Goal: Task Accomplishment & Management: Manage account settings

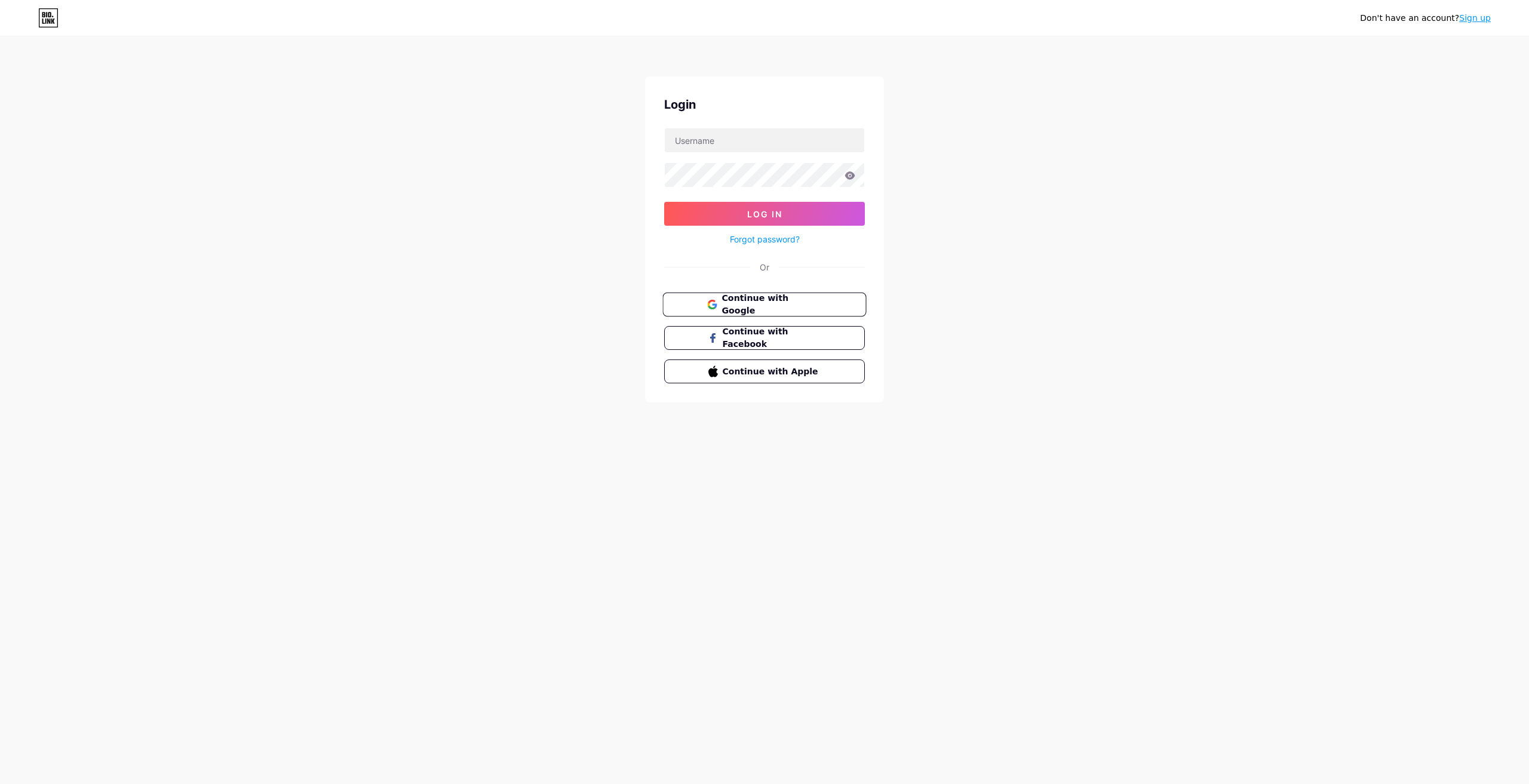
click at [770, 299] on span "Continue with Google" at bounding box center [772, 304] width 100 height 25
click at [761, 142] on input "text" at bounding box center [764, 140] width 199 height 24
click at [761, 145] on input "text" at bounding box center [764, 140] width 199 height 24
click at [726, 148] on input "text" at bounding box center [764, 140] width 199 height 24
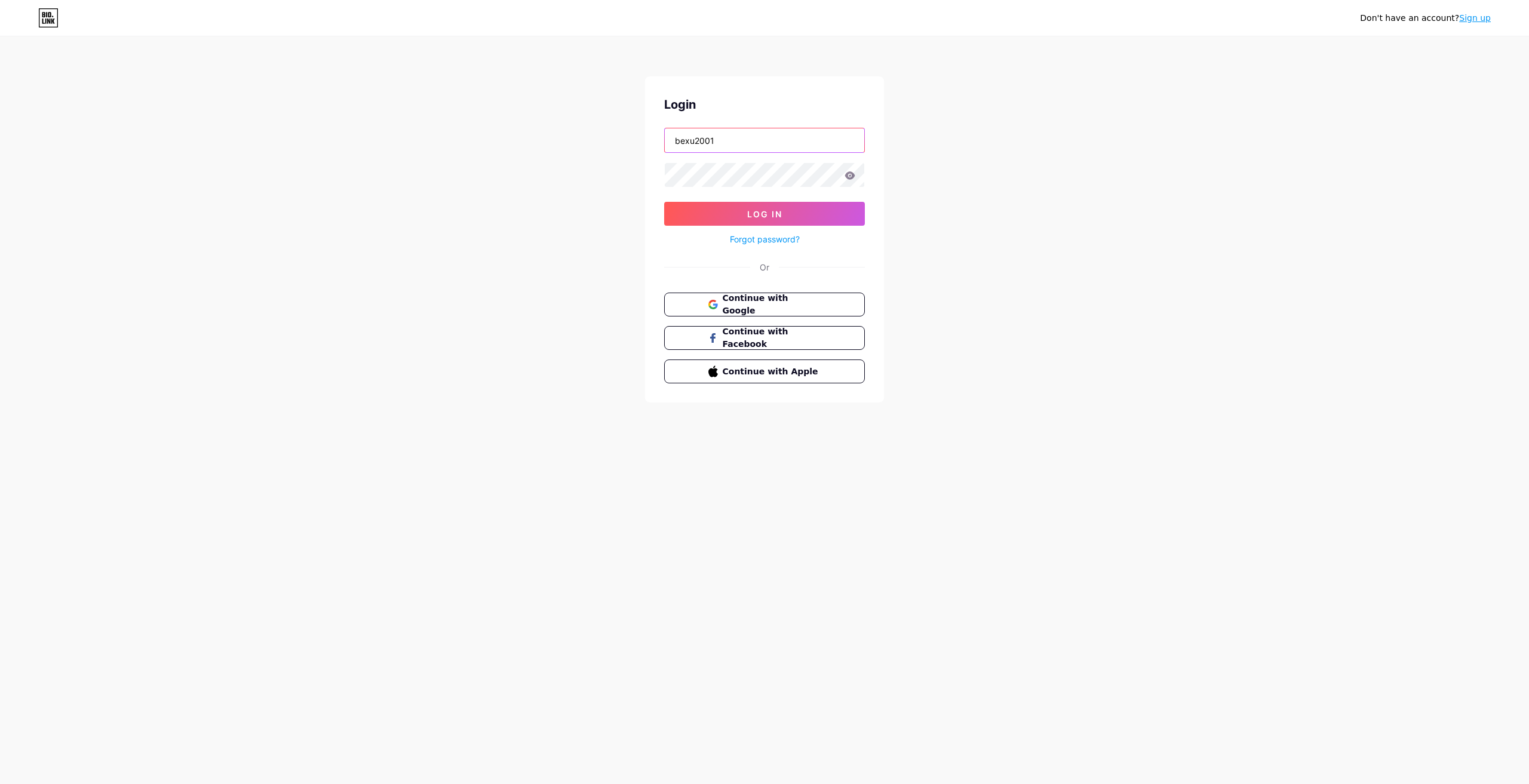
type input "bexu2001"
click at [664, 202] on button "Log In" at bounding box center [764, 214] width 201 height 24
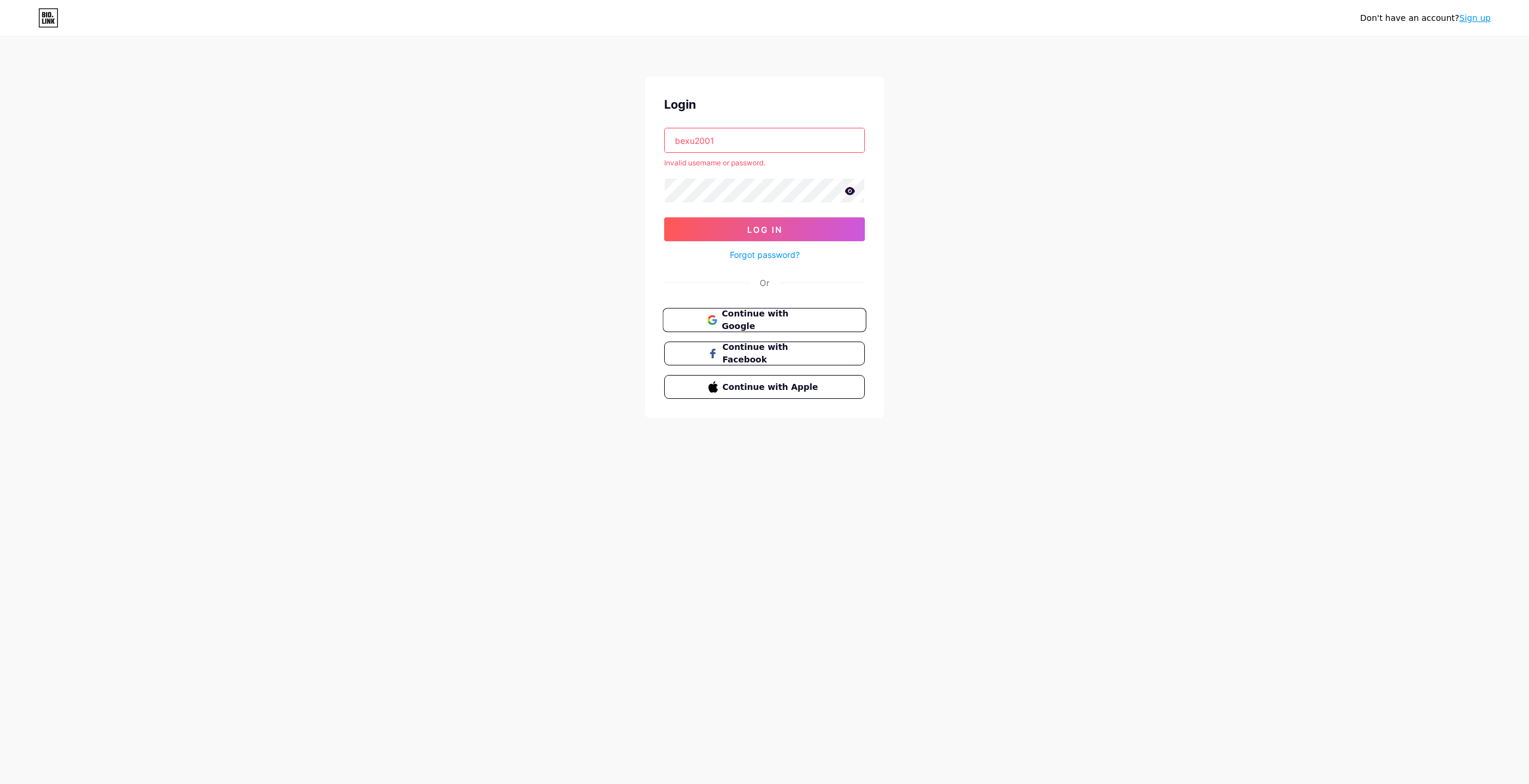
click at [767, 319] on span "Continue with Google" at bounding box center [772, 320] width 100 height 25
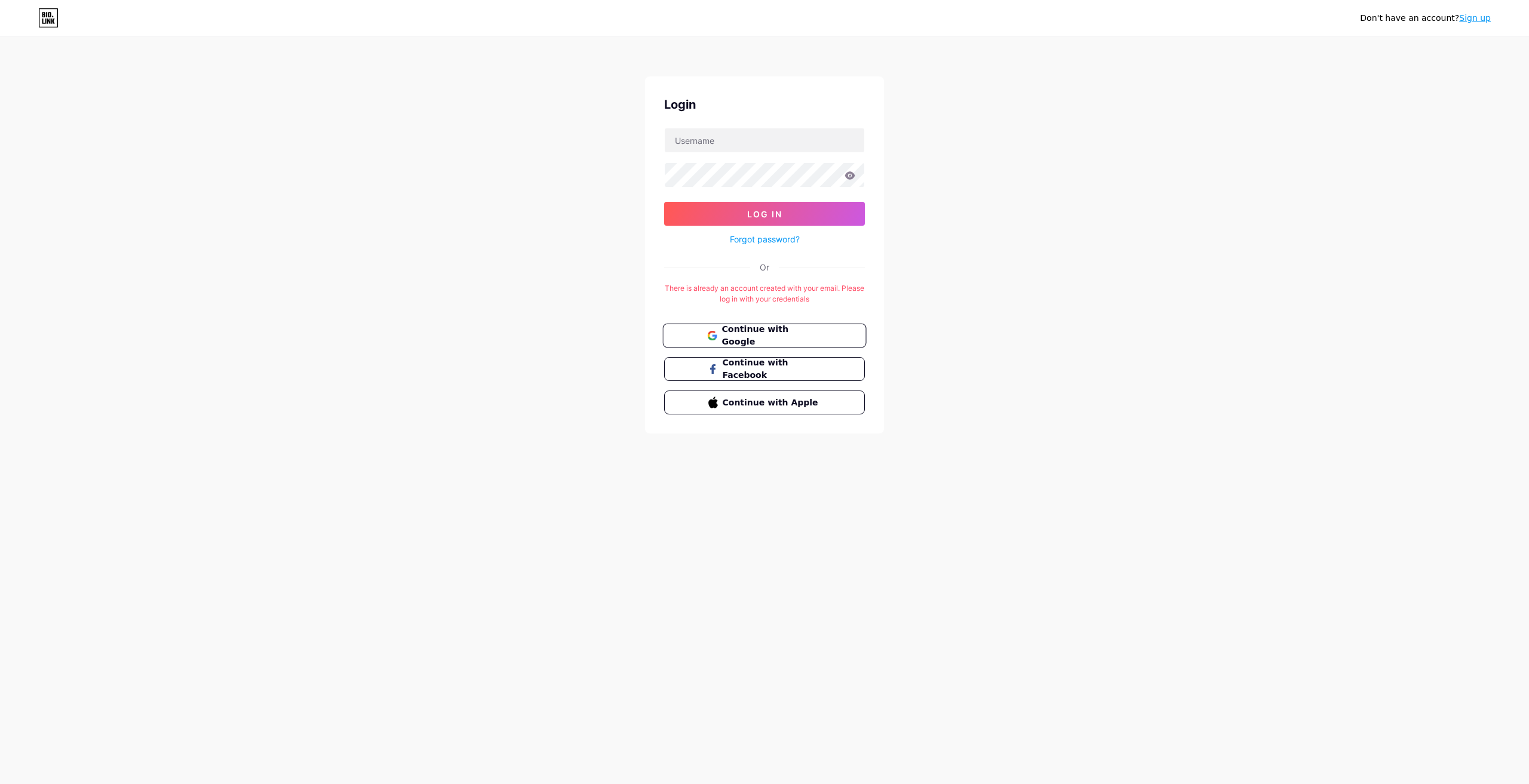
click at [724, 340] on span "Continue with Google" at bounding box center [772, 336] width 100 height 25
click at [778, 369] on span "Continue with Facebook" at bounding box center [772, 369] width 100 height 25
click at [765, 131] on input "text" at bounding box center [764, 140] width 199 height 24
type input "empexubi"
click at [848, 171] on icon at bounding box center [850, 175] width 11 height 8
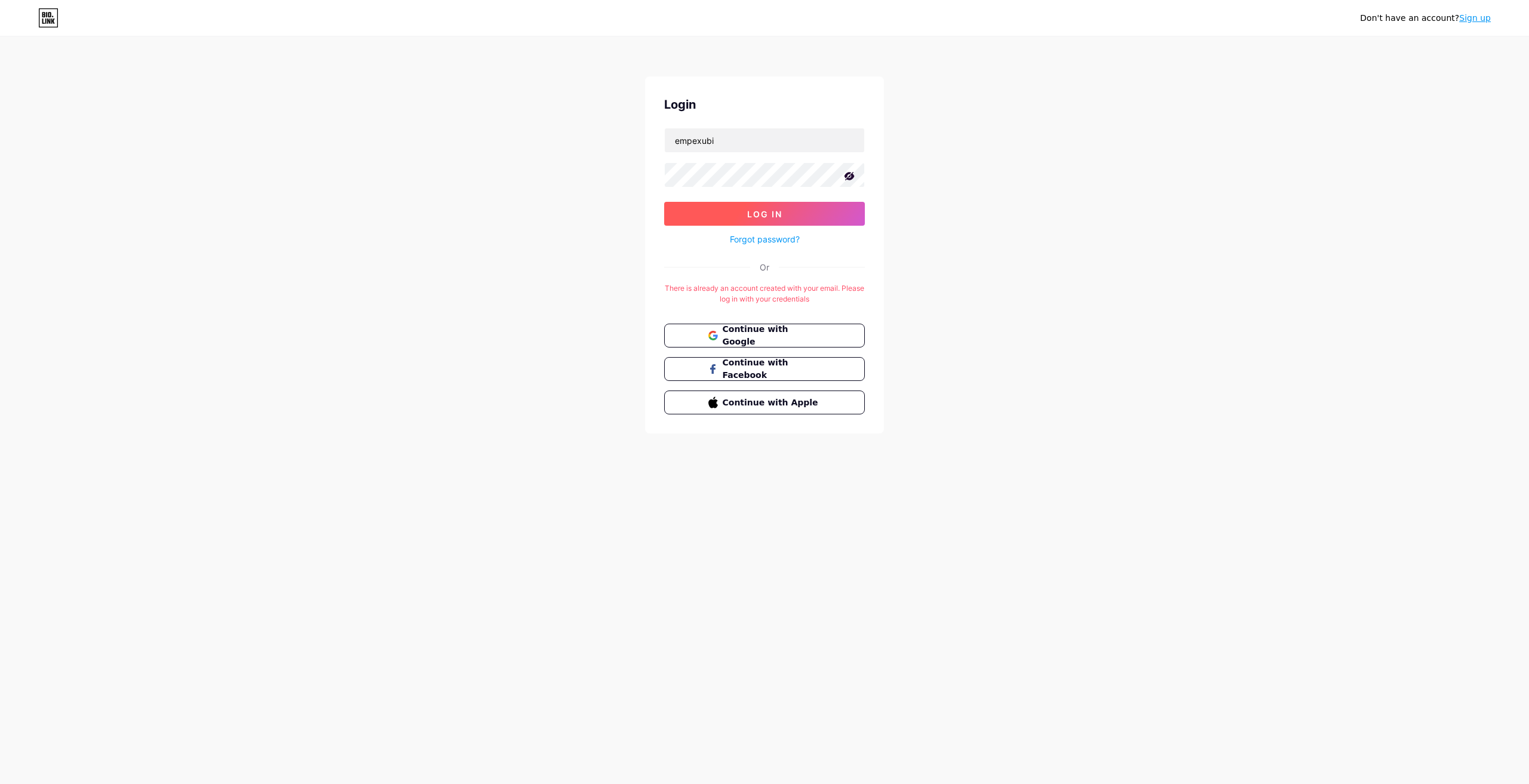
click at [816, 219] on button "Log In" at bounding box center [764, 214] width 201 height 24
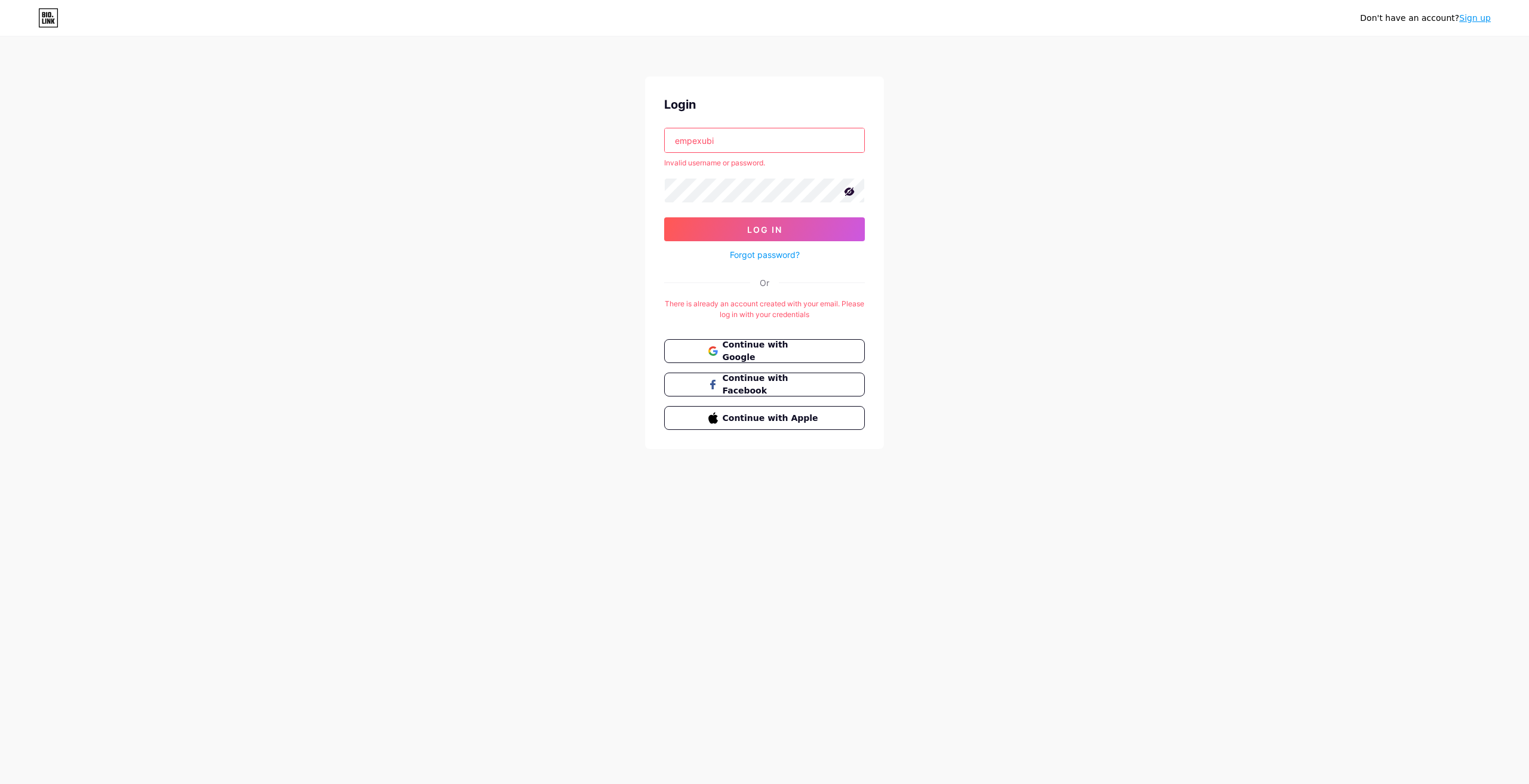
drag, startPoint x: 730, startPoint y: 138, endPoint x: 612, endPoint y: 142, distance: 118.1
click at [612, 142] on div "Don't have an account? Sign up Login empexubi Invalid username or password. Log…" at bounding box center [764, 243] width 1529 height 487
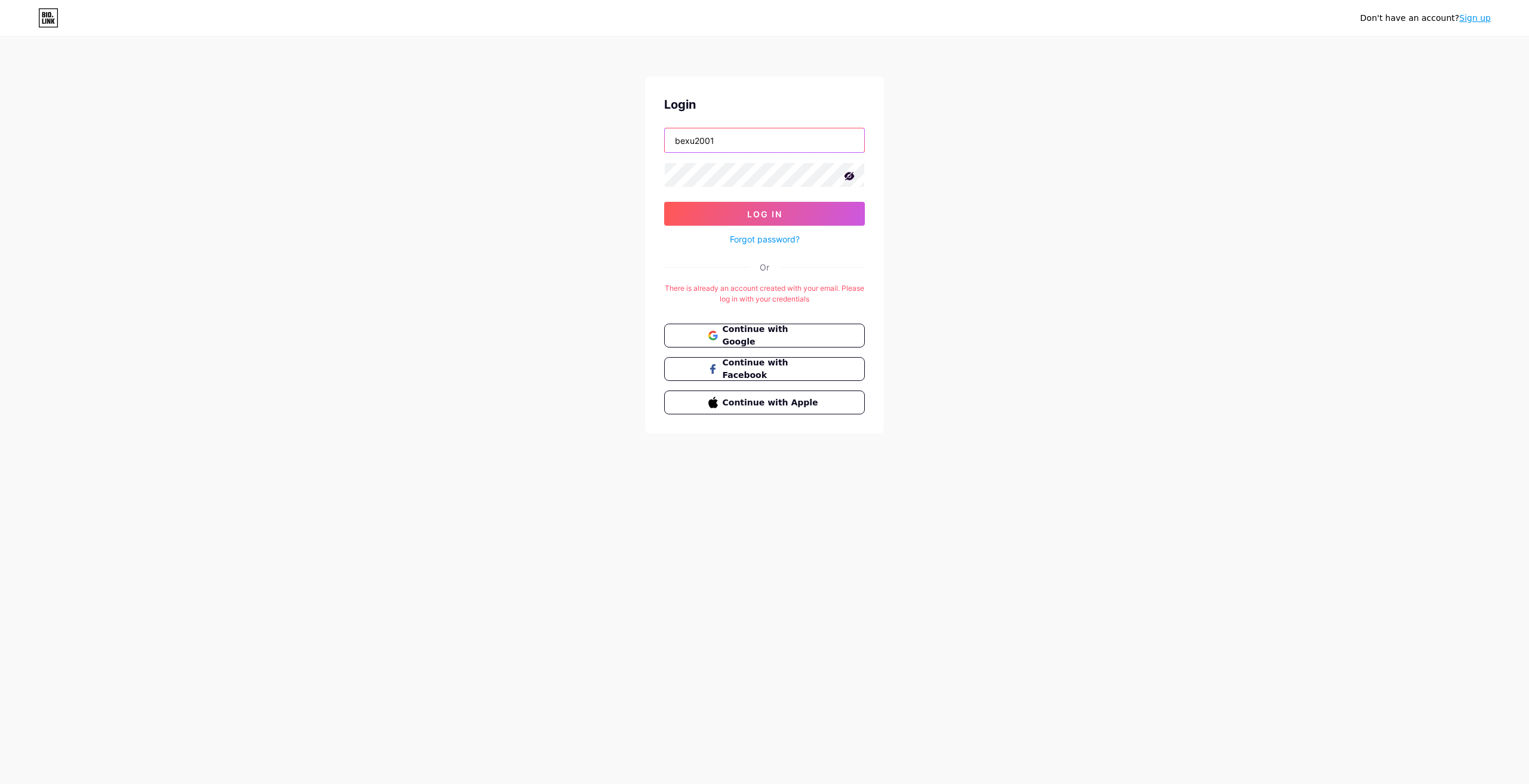
click at [664, 202] on button "Log In" at bounding box center [764, 214] width 201 height 24
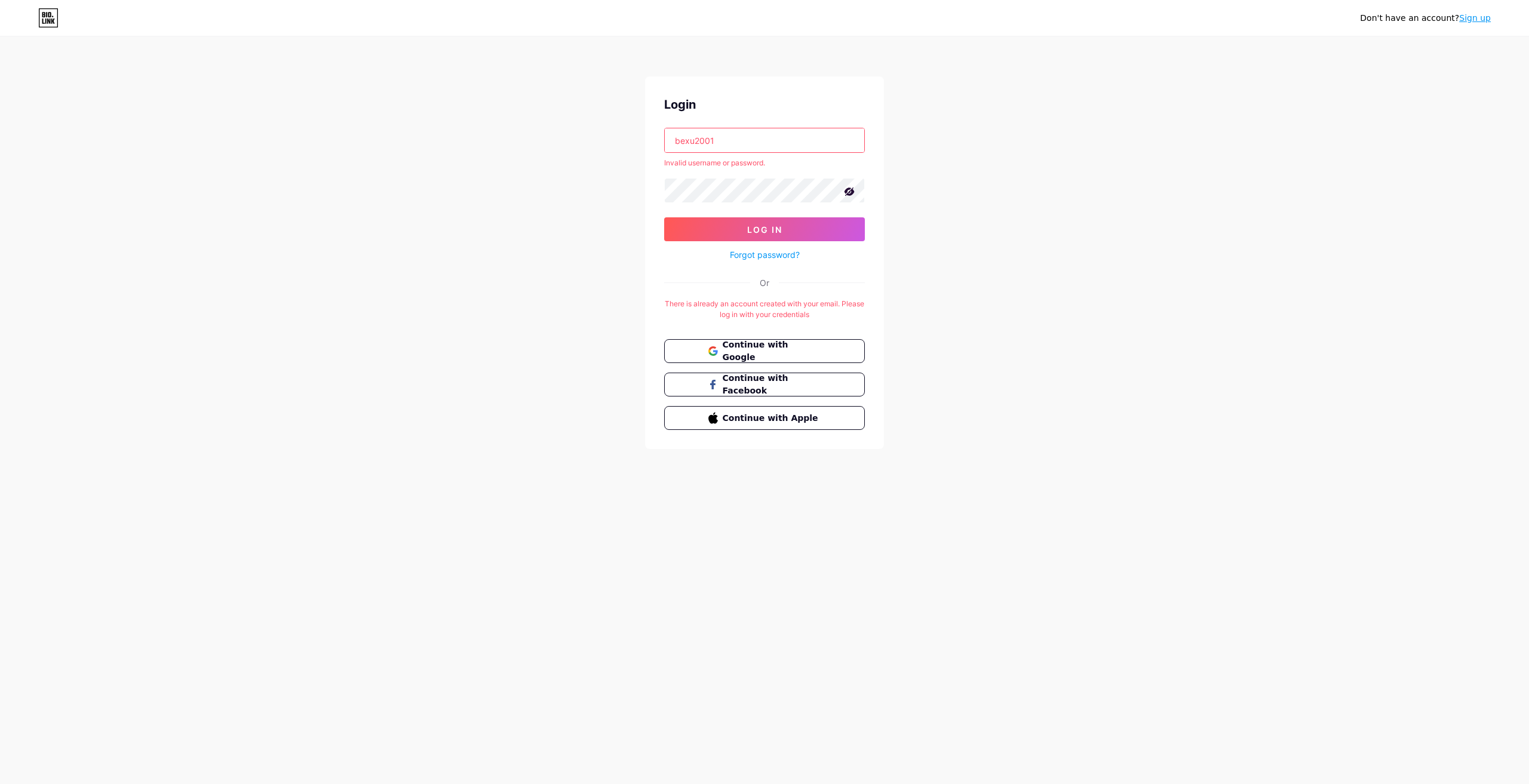
click at [696, 140] on input "bexu2001" at bounding box center [764, 140] width 199 height 24
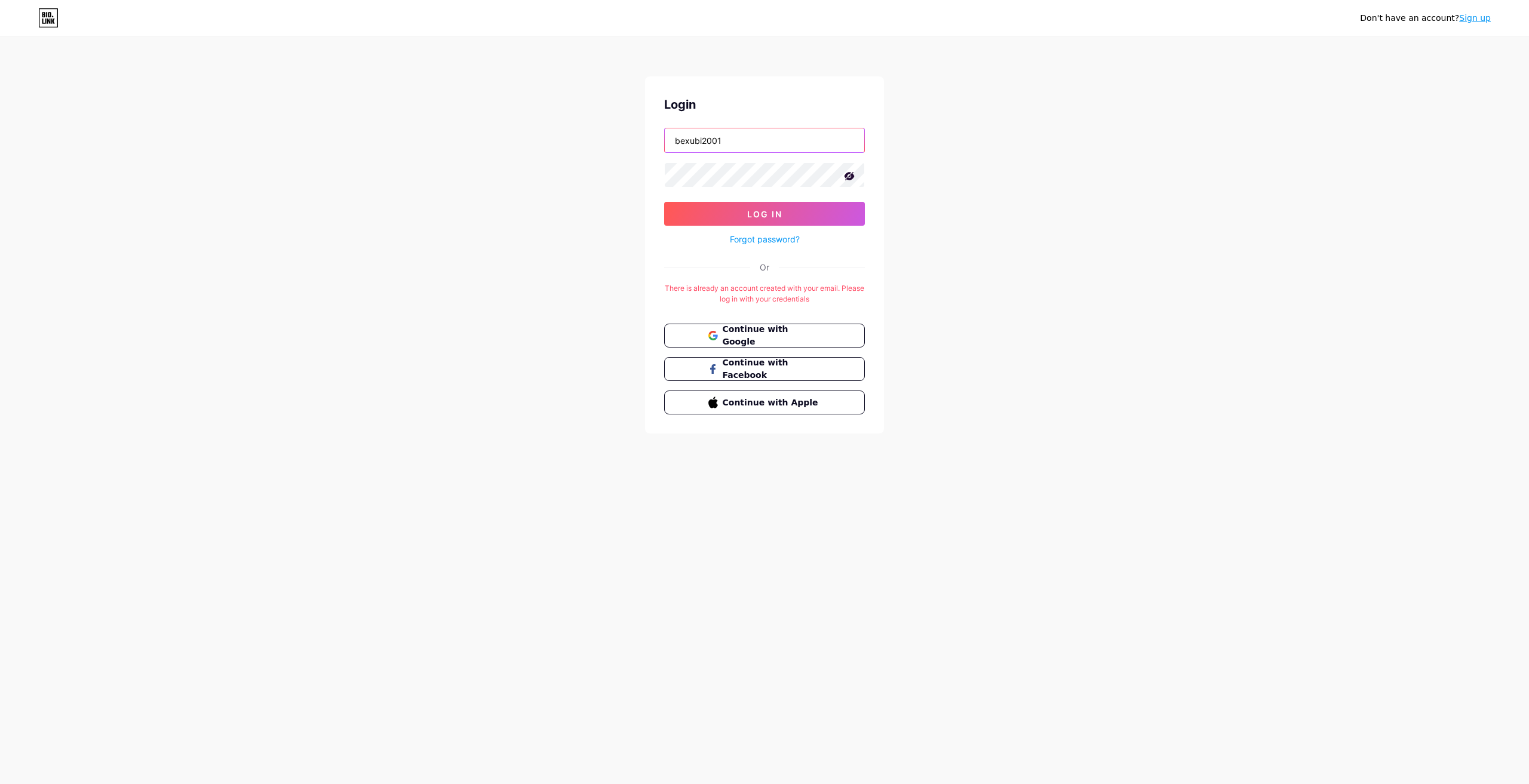
click at [664, 202] on button "Log In" at bounding box center [764, 214] width 201 height 24
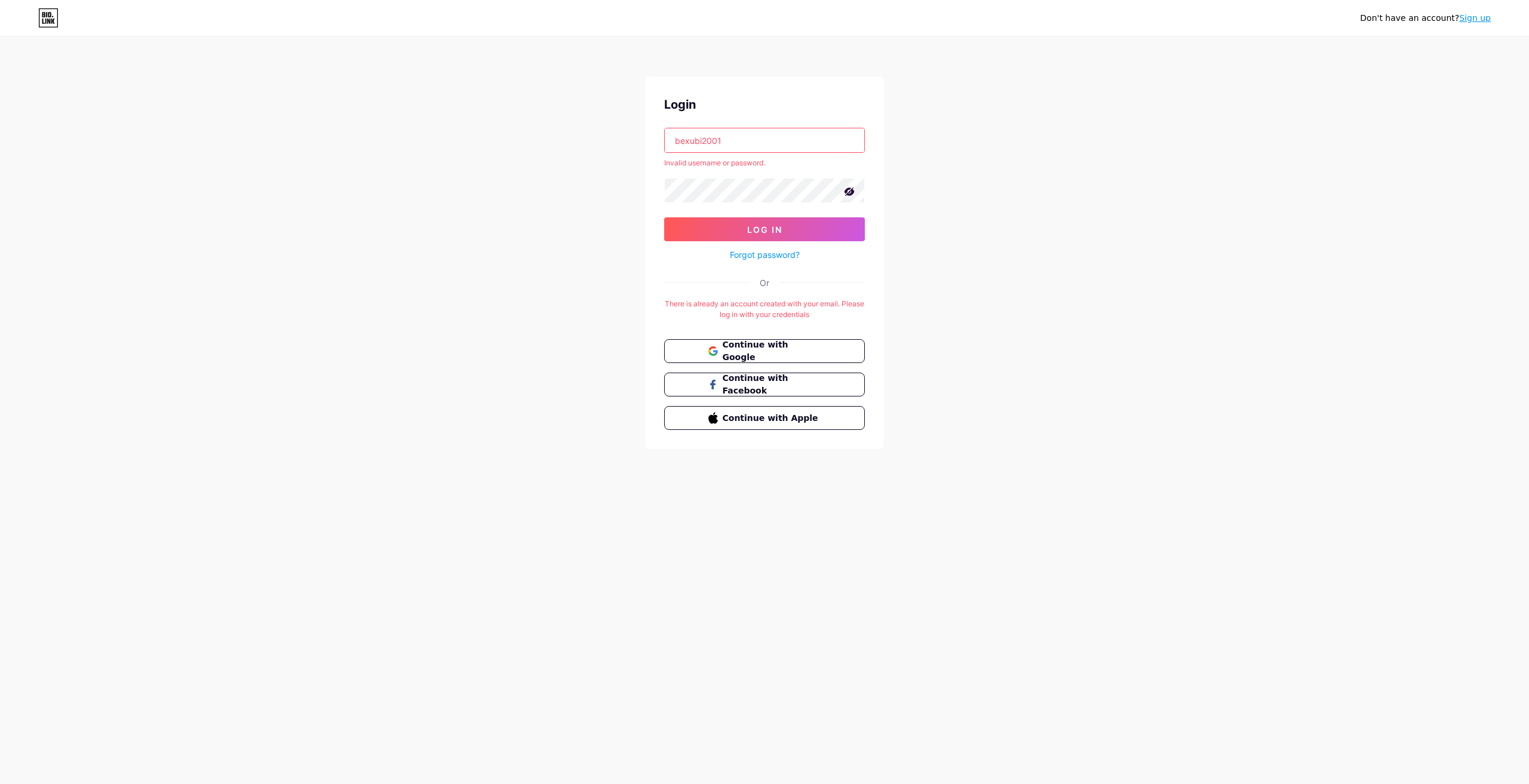
drag, startPoint x: 833, startPoint y: 143, endPoint x: 565, endPoint y: 146, distance: 268.0
click at [565, 146] on div "Don't have an account? Sign up Login bexubi2001 Invalid username or password. L…" at bounding box center [764, 243] width 1529 height 487
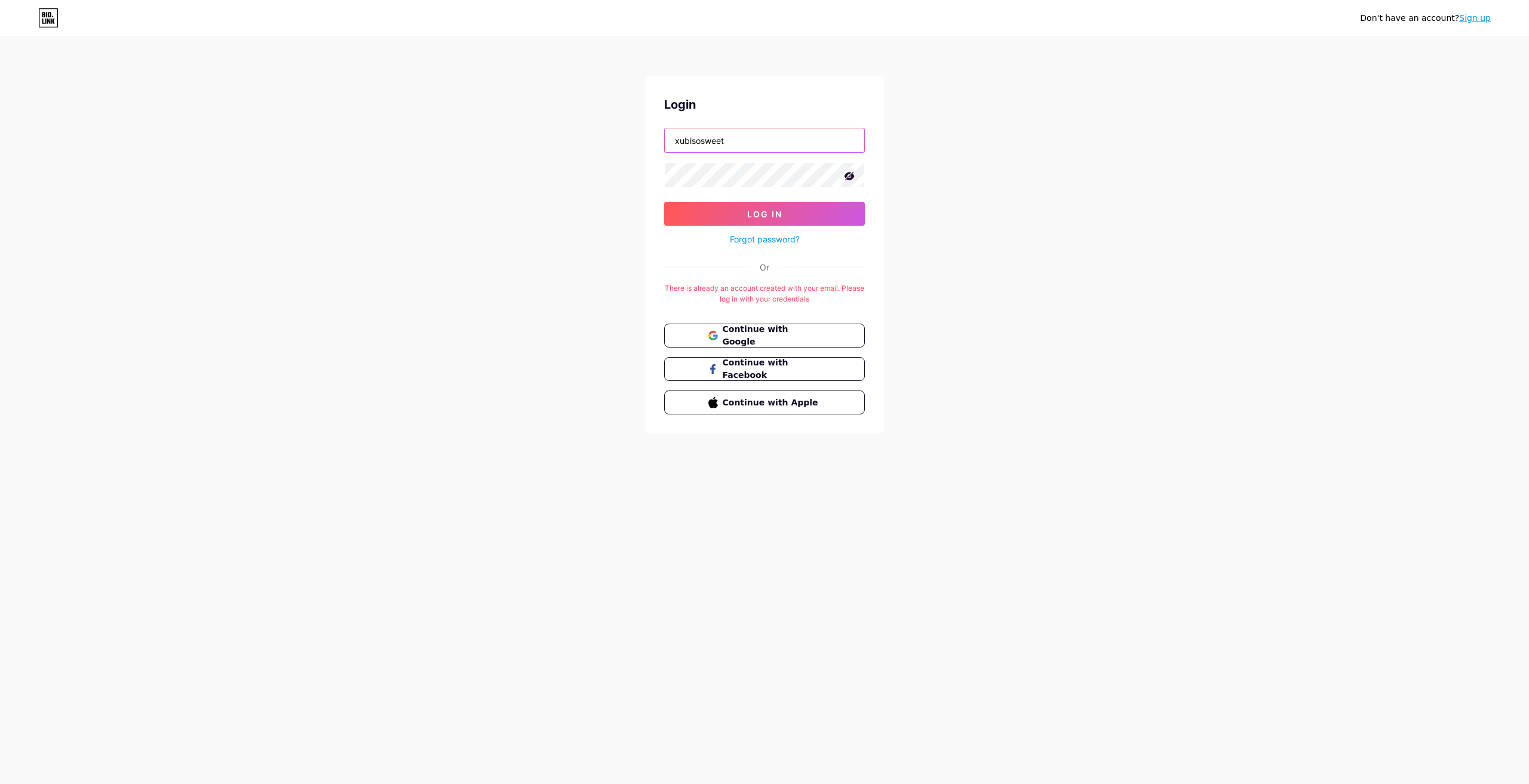
click at [664, 202] on button "Log In" at bounding box center [764, 214] width 201 height 24
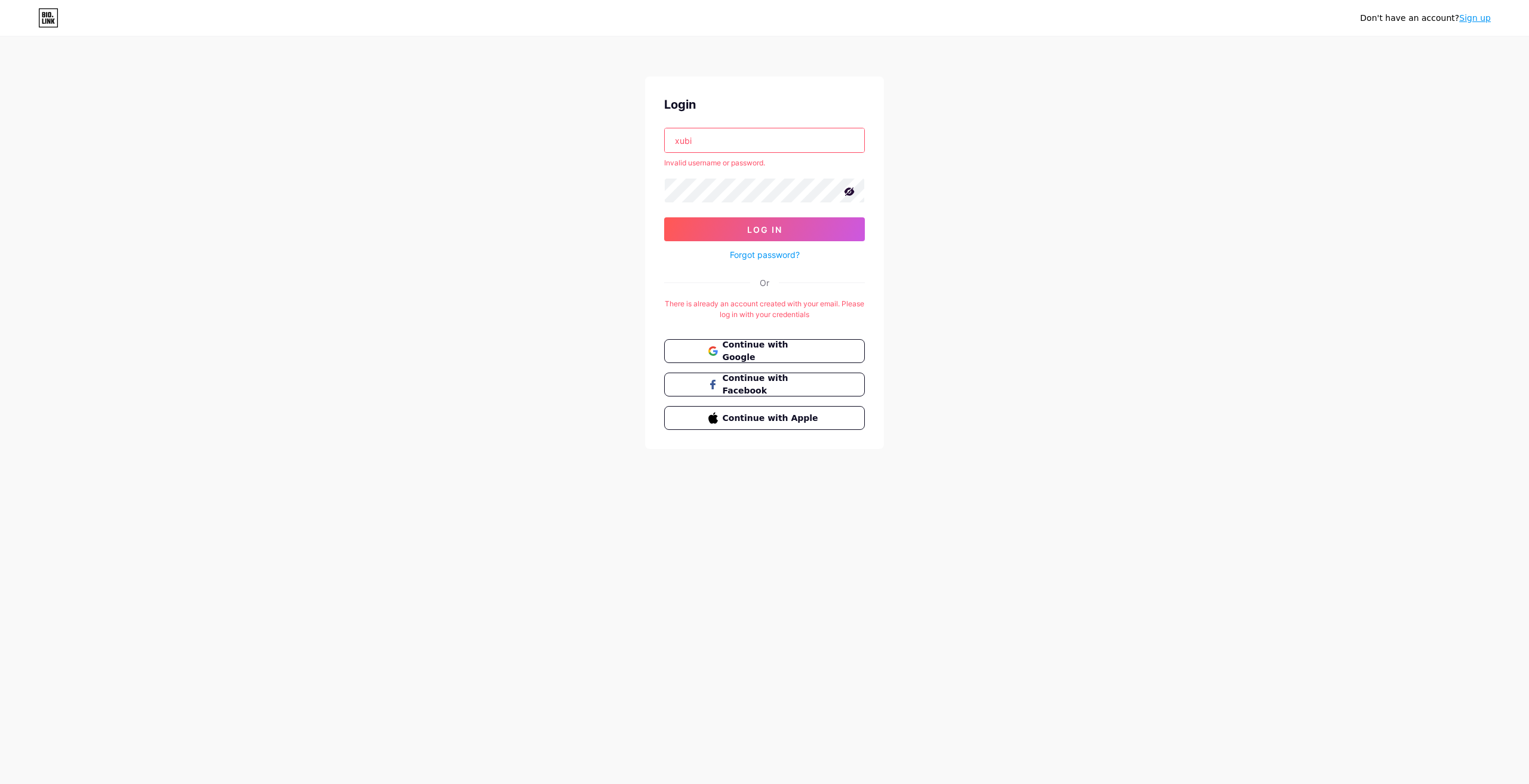
type input "xubi"
click at [664, 217] on button "Log In" at bounding box center [764, 229] width 201 height 24
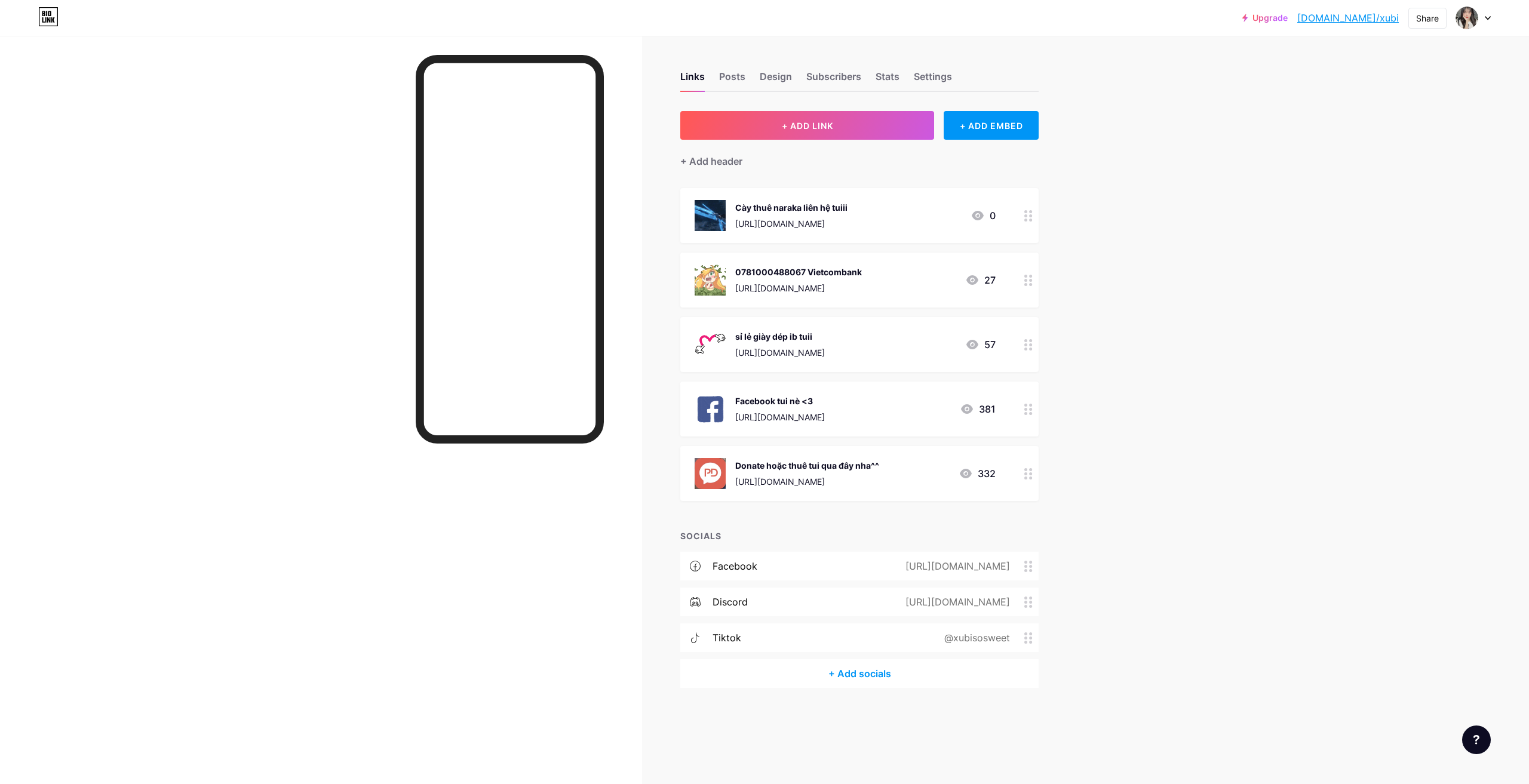
drag, startPoint x: 1026, startPoint y: 217, endPoint x: 1079, endPoint y: 170, distance: 70.8
click at [1079, 170] on div "Links Posts Design Subscribers Stats Settings + ADD LINK + ADD EMBED + Add head…" at bounding box center [544, 391] width 1089 height 711
click at [1030, 214] on circle at bounding box center [1030, 216] width 3 height 3
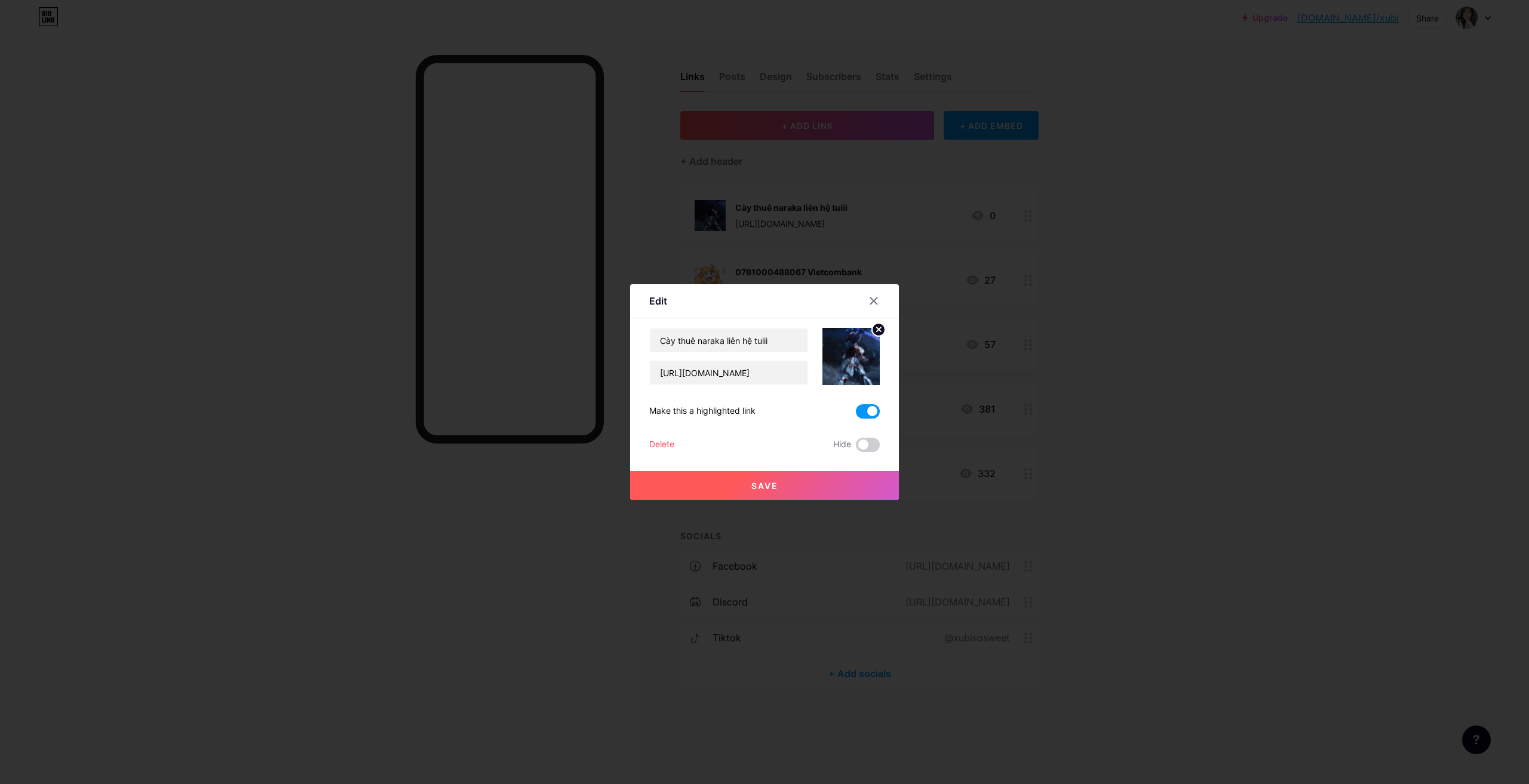
click at [663, 441] on div "Delete" at bounding box center [661, 444] width 25 height 14
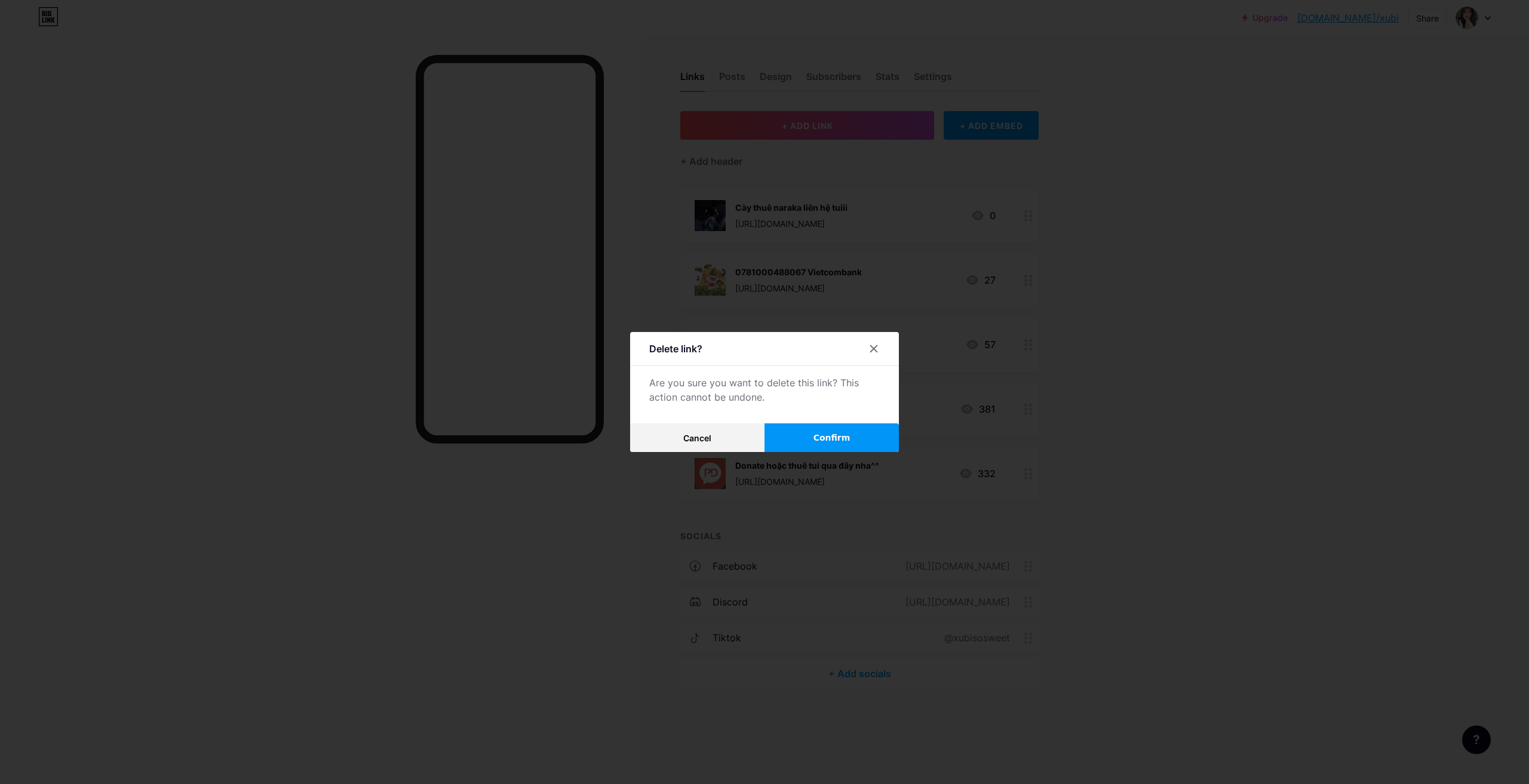
click at [799, 429] on button "Confirm" at bounding box center [831, 437] width 134 height 29
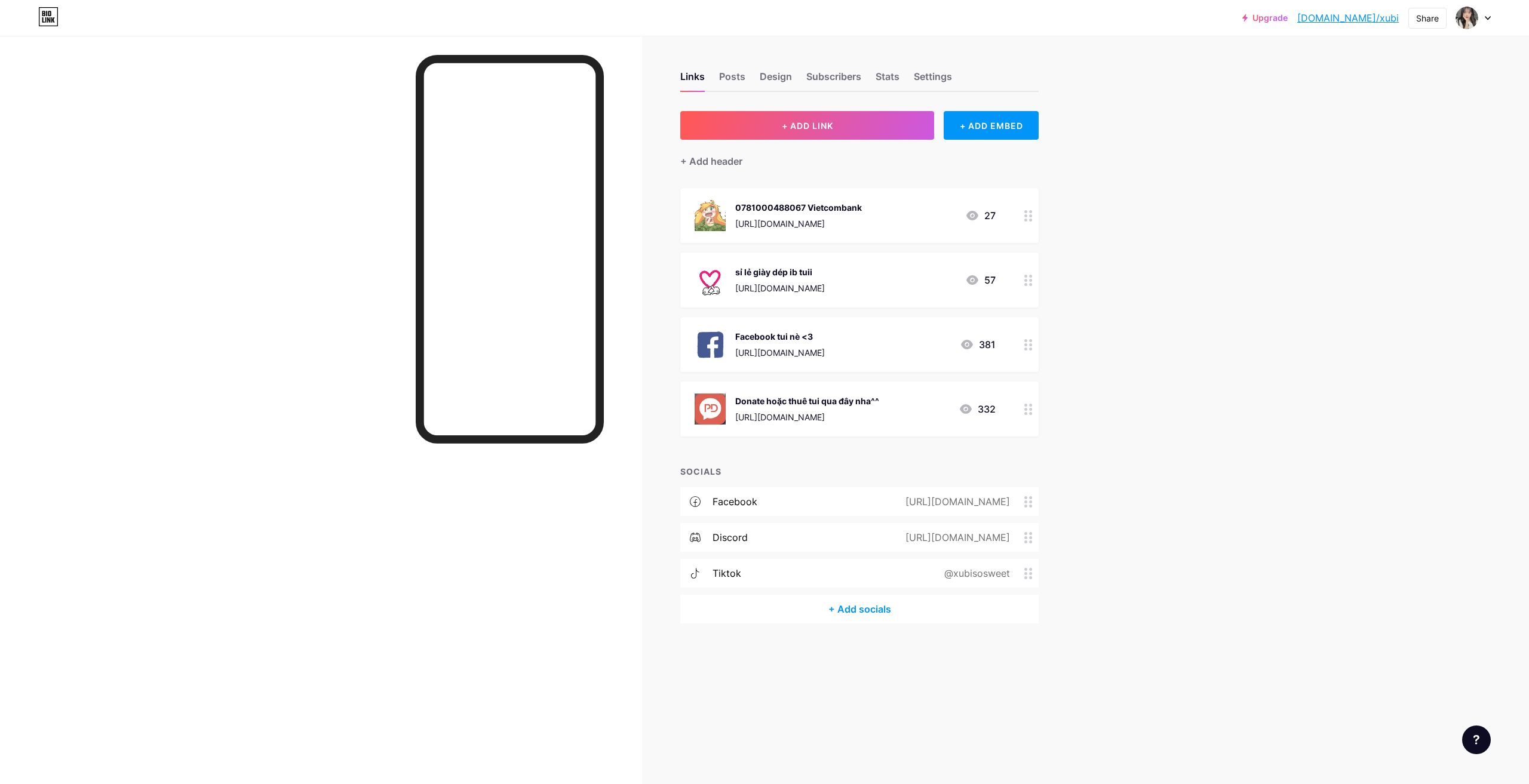
click at [716, 409] on img at bounding box center [710, 409] width 31 height 31
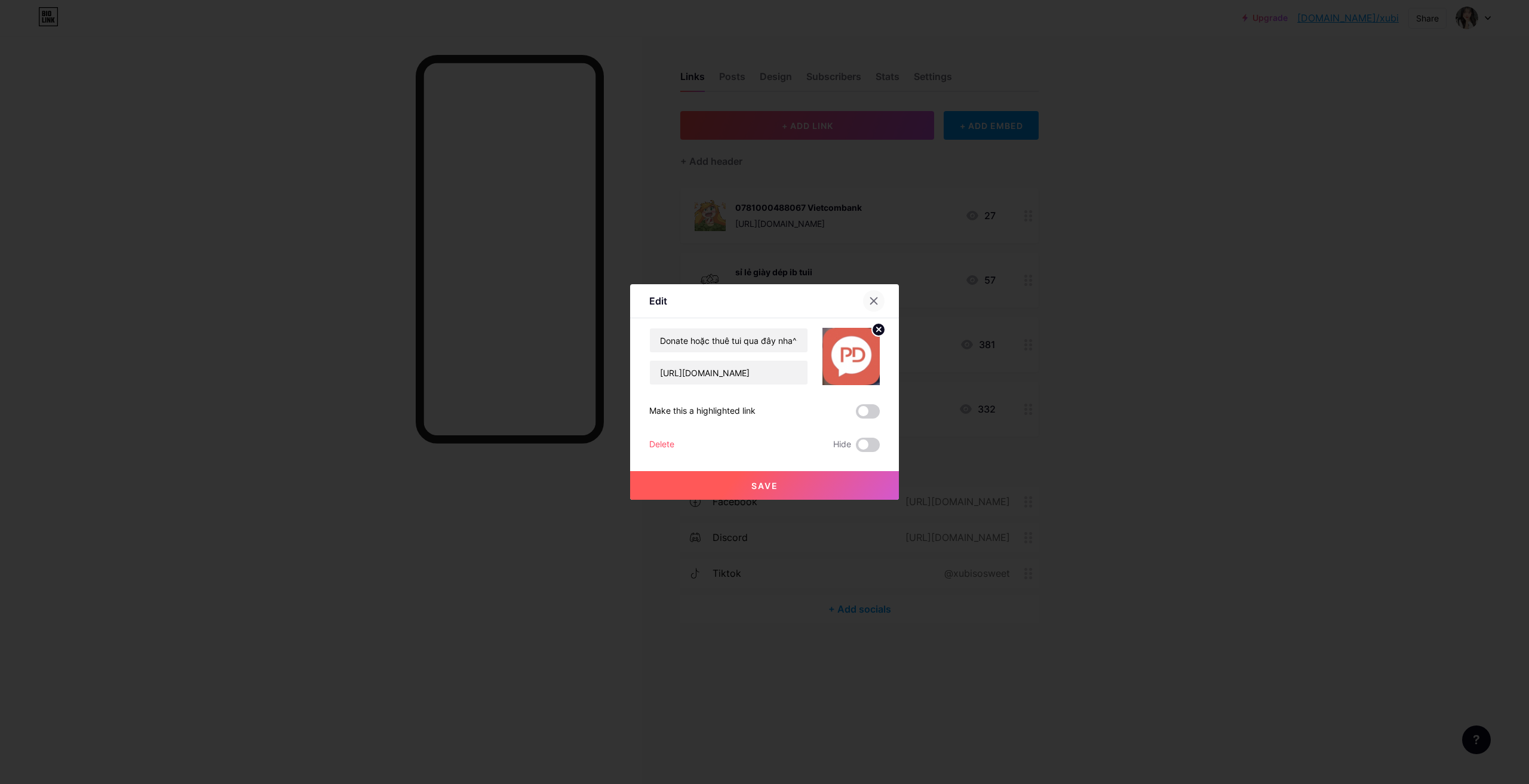
click at [877, 303] on icon at bounding box center [873, 300] width 9 height 9
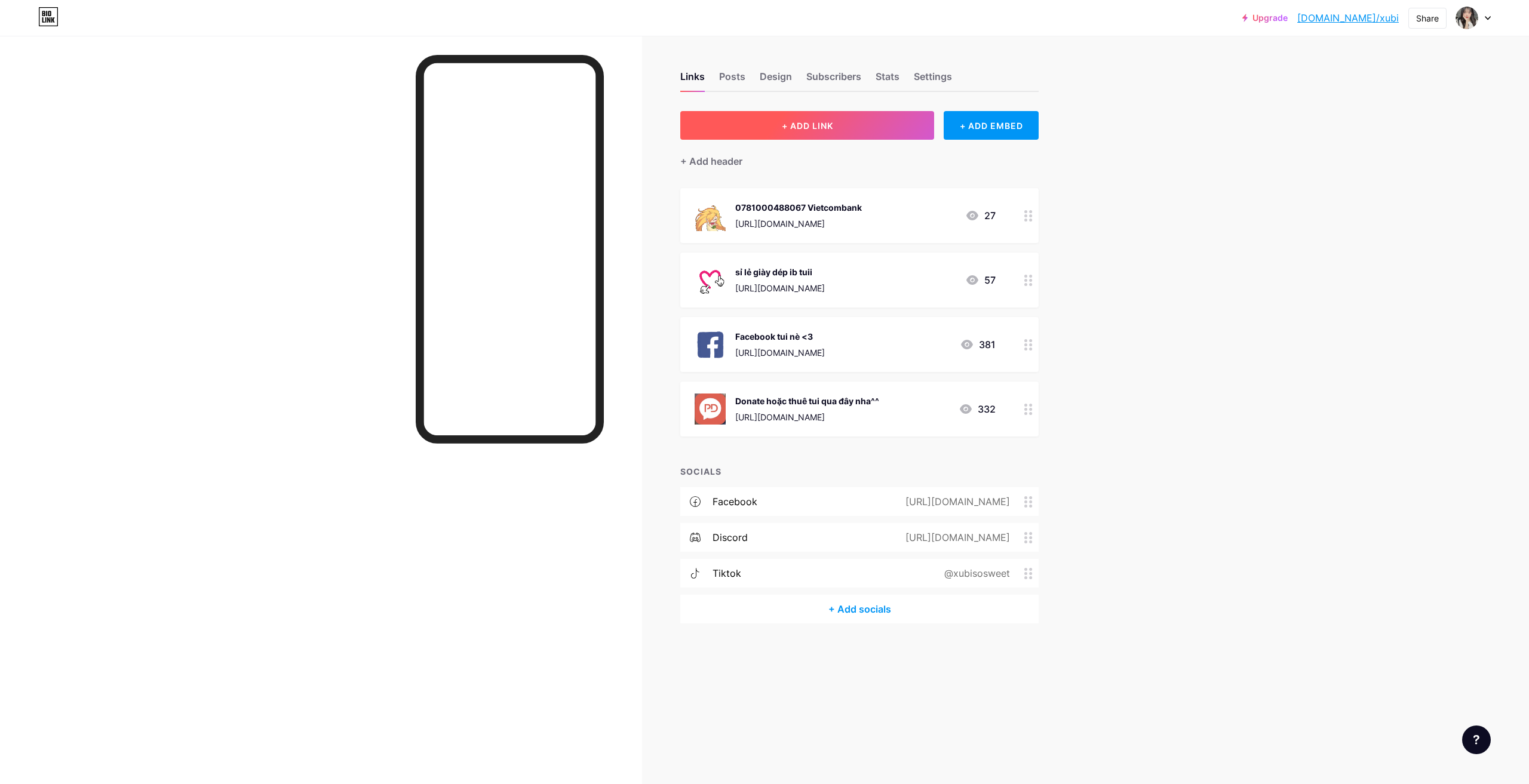
click at [907, 127] on button "+ ADD LINK" at bounding box center [806, 125] width 254 height 29
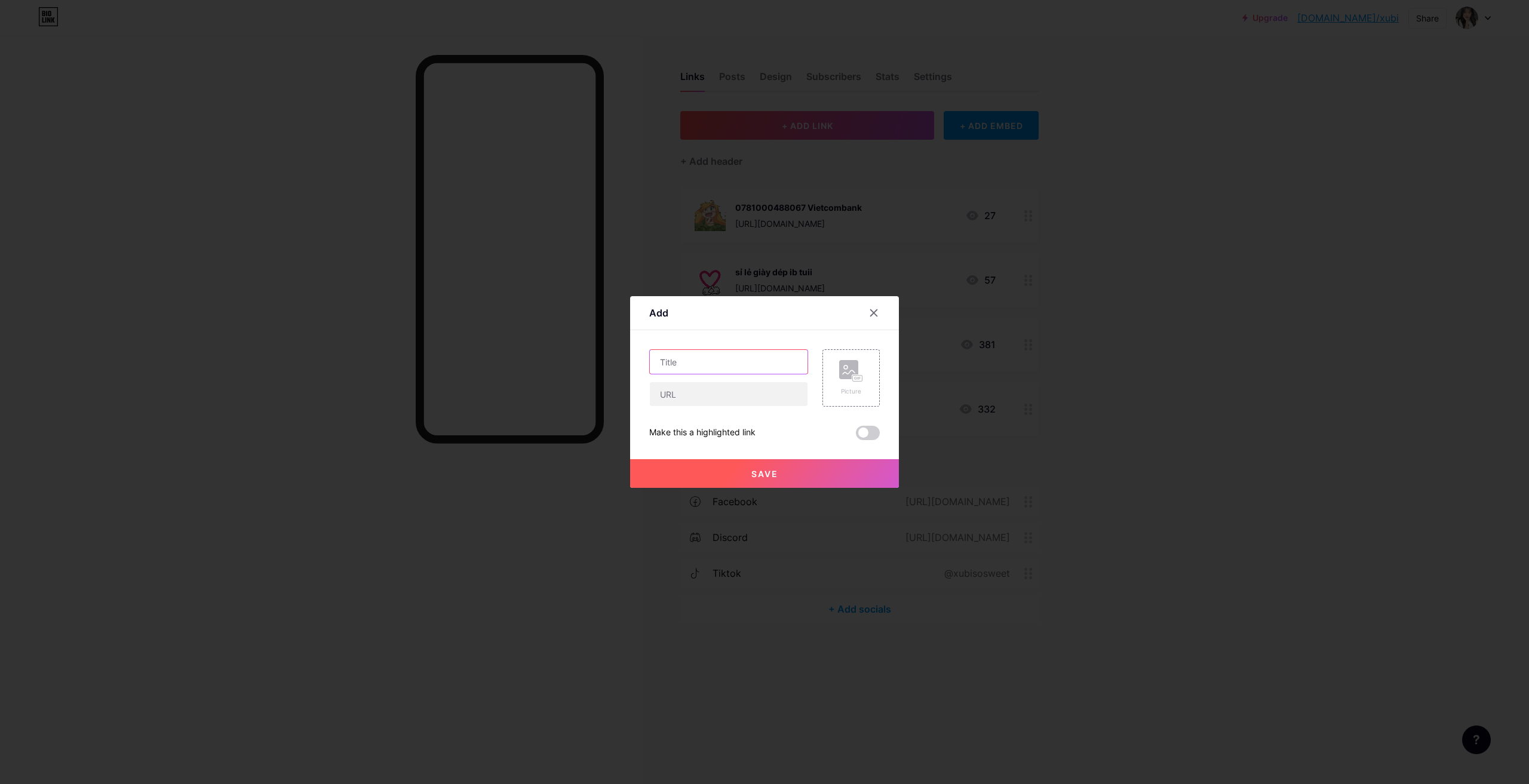
click at [709, 362] on input "text" at bounding box center [728, 362] width 158 height 24
type input "d"
type input "u"
paste input "[URL][DOMAIN_NAME]"
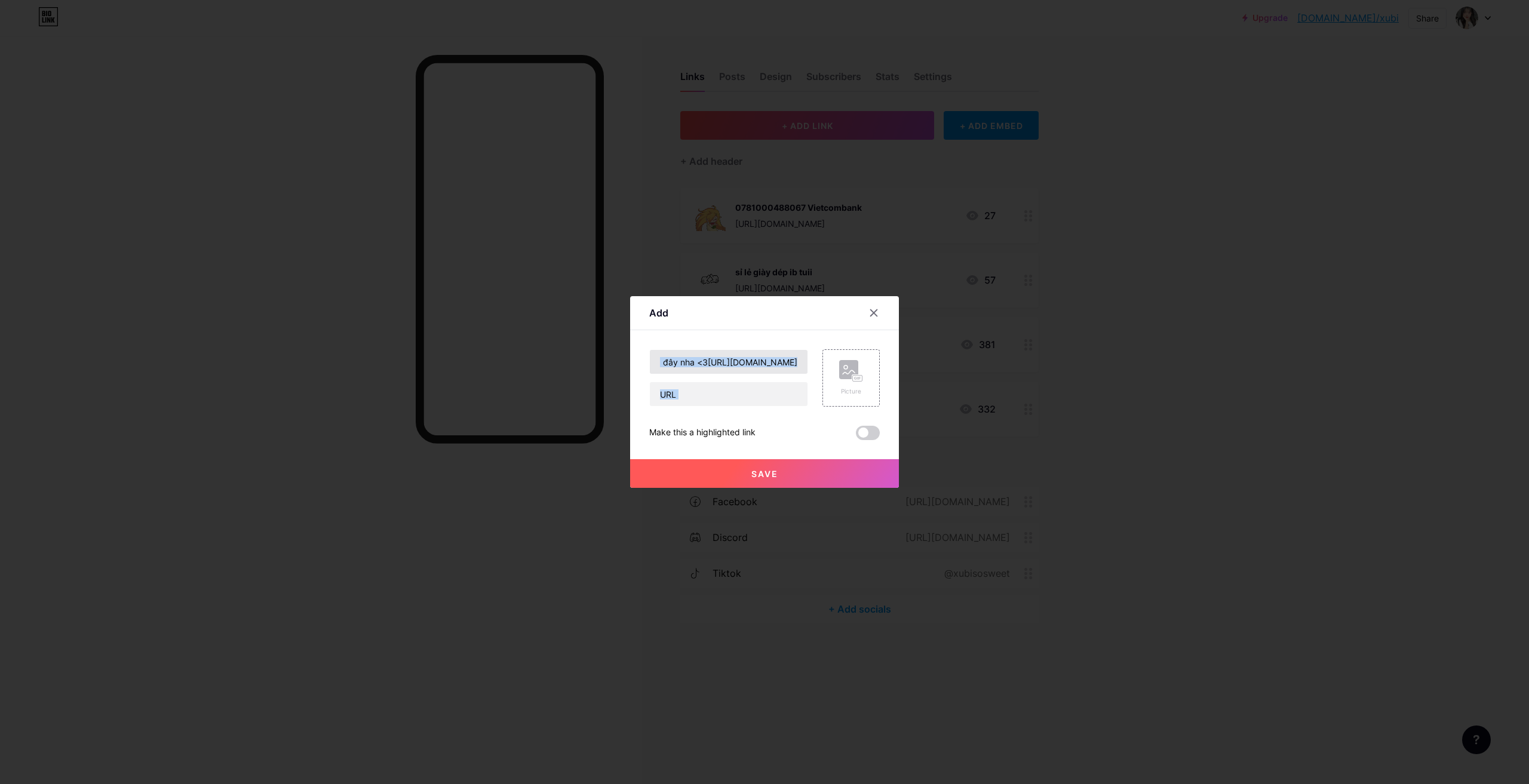
drag, startPoint x: 808, startPoint y: 363, endPoint x: 712, endPoint y: 366, distance: 96.0
click at [712, 366] on div "ủng hộ tui qua đây nha <3[URL][DOMAIN_NAME] Picture" at bounding box center [764, 378] width 231 height 58
drag, startPoint x: 670, startPoint y: 360, endPoint x: 872, endPoint y: 370, distance: 202.2
click at [872, 370] on div "ủng hộ tui qua đây nha <3[URL][DOMAIN_NAME] Picture" at bounding box center [764, 378] width 231 height 58
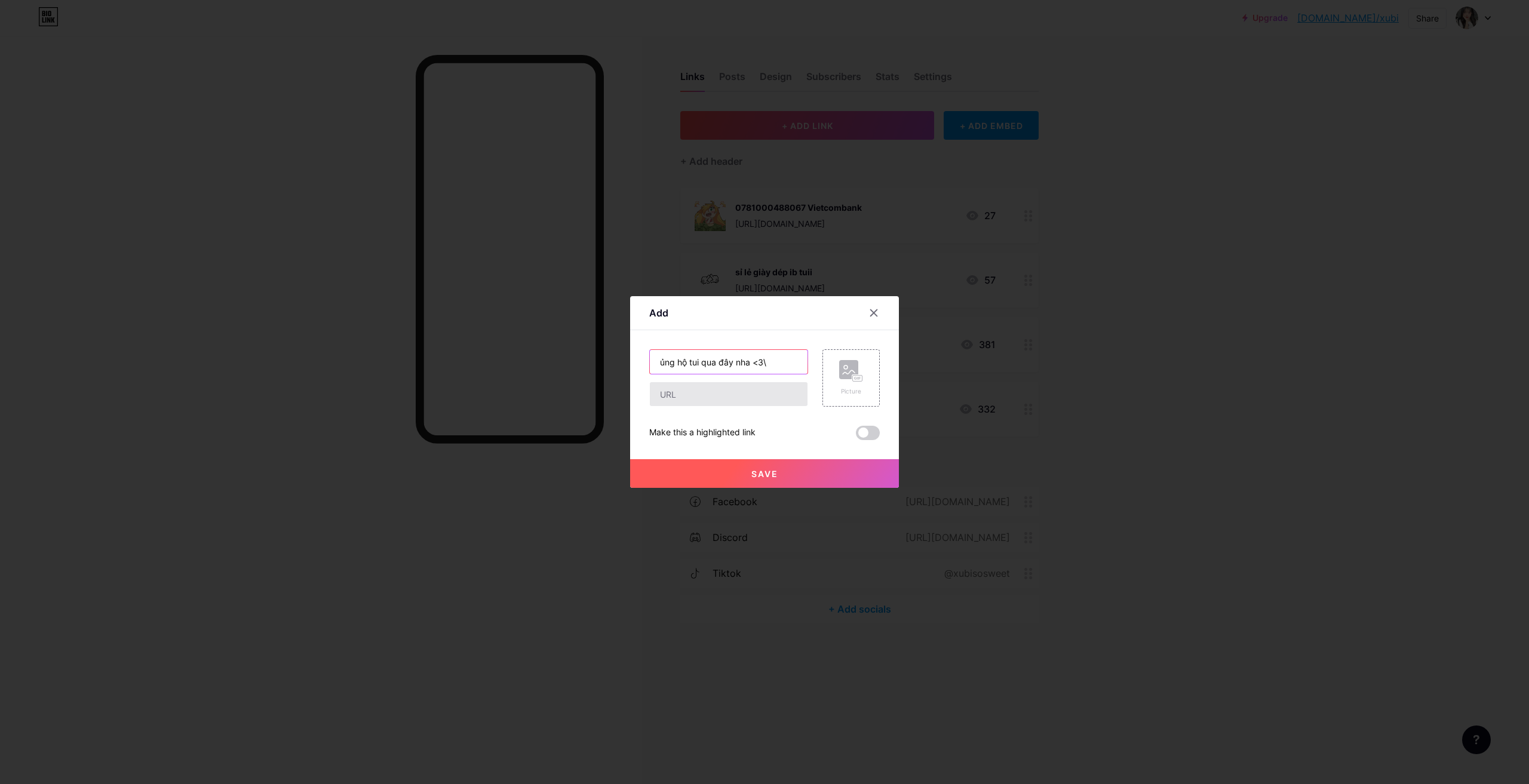
type input "ủng hộ tui qua đây nha <3\"
click at [728, 386] on input "text" at bounding box center [728, 394] width 158 height 24
paste input "[URL][DOMAIN_NAME]"
type input "[URL][DOMAIN_NAME]"
click at [844, 379] on rect at bounding box center [848, 370] width 20 height 19
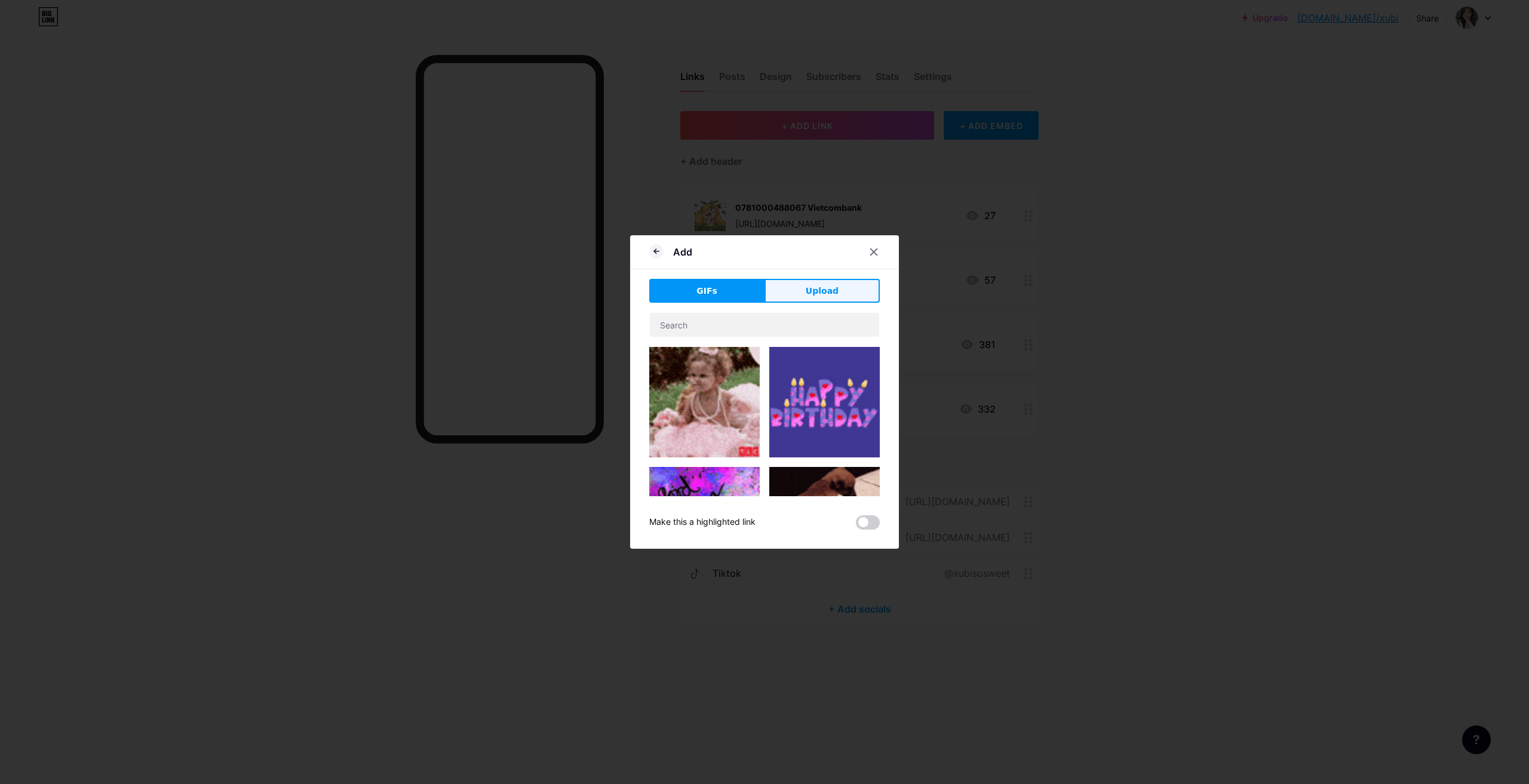
click at [834, 292] on span "Upload" at bounding box center [822, 291] width 33 height 13
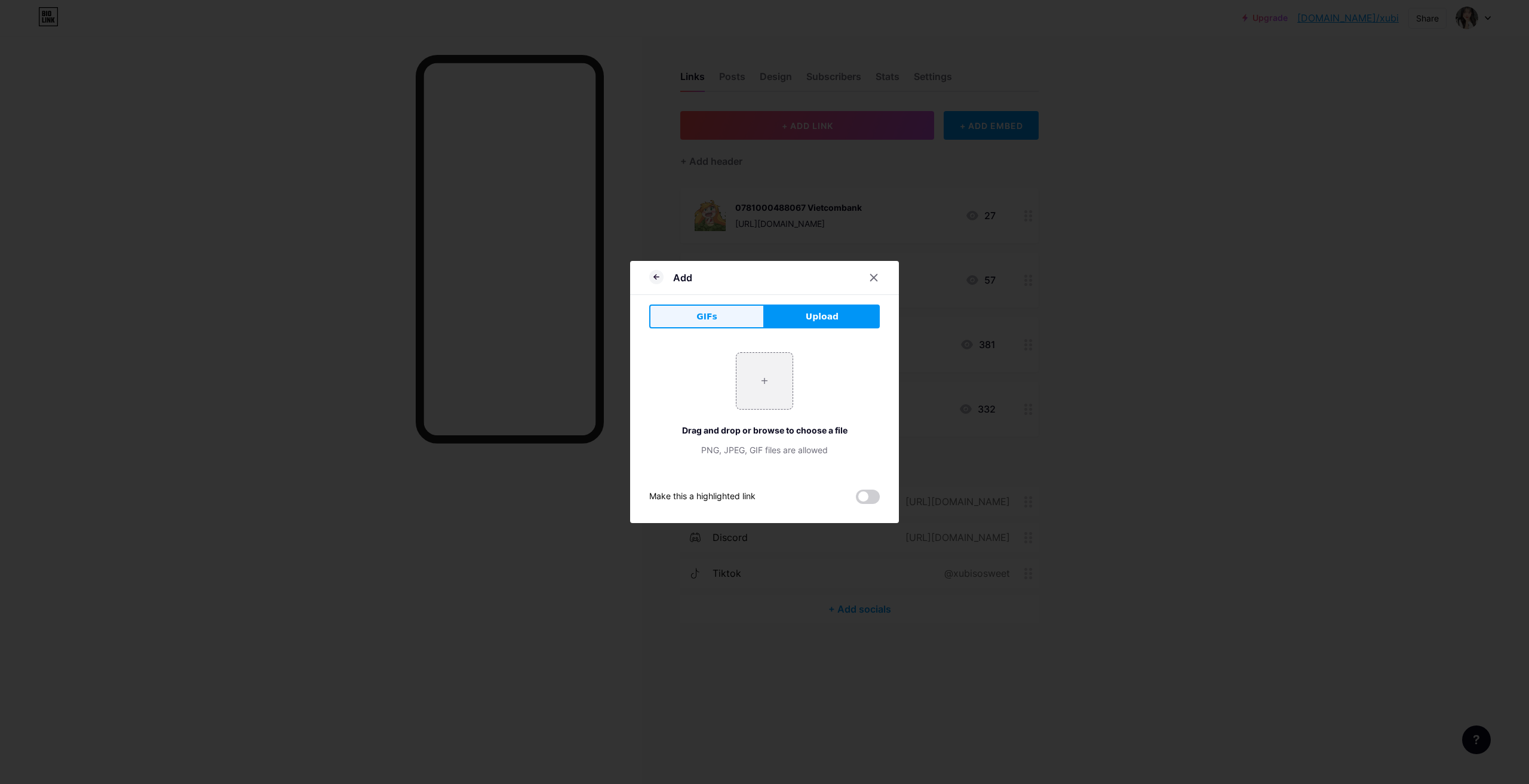
click at [706, 316] on span "GIFs" at bounding box center [706, 316] width 21 height 13
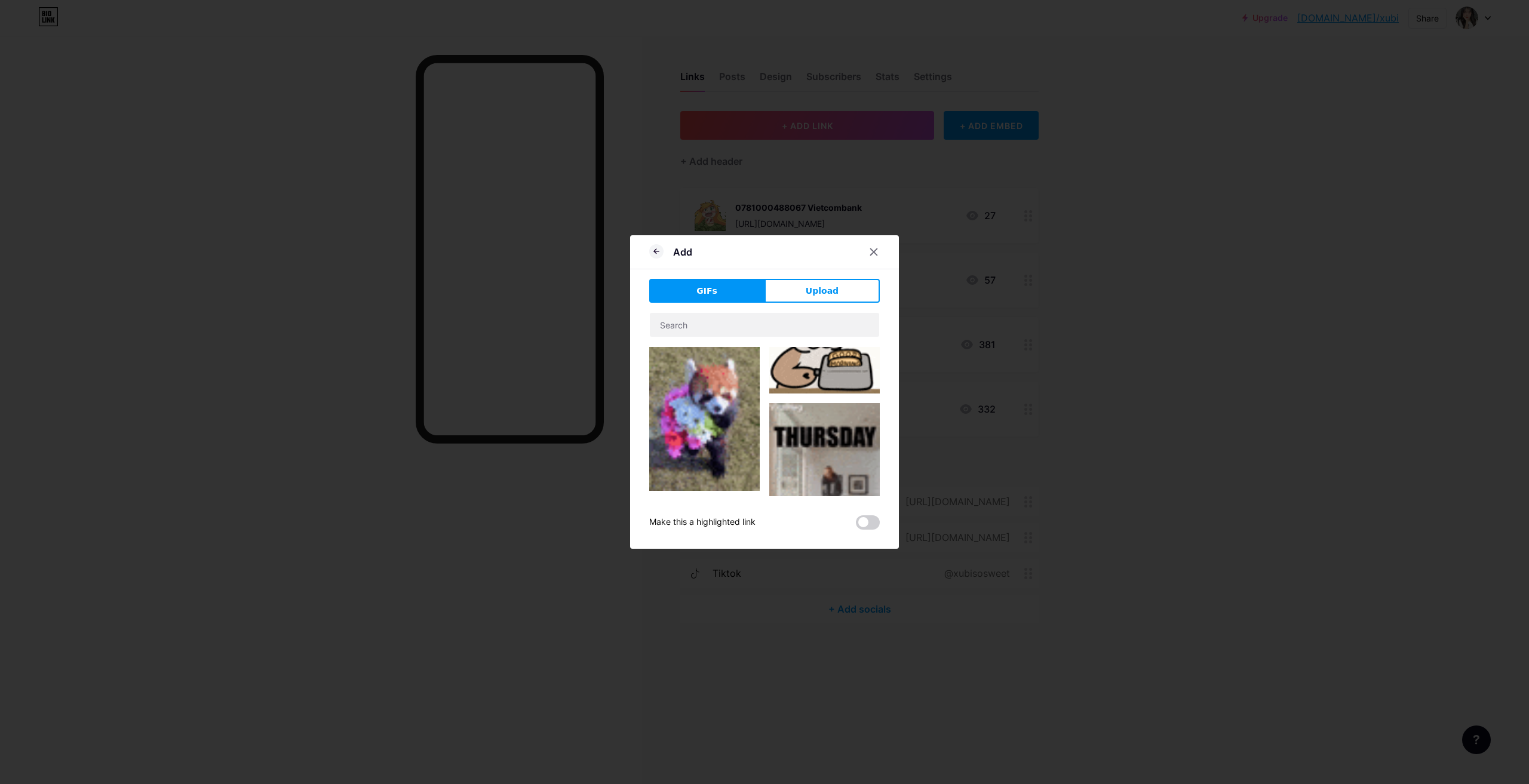
scroll to position [418, 0]
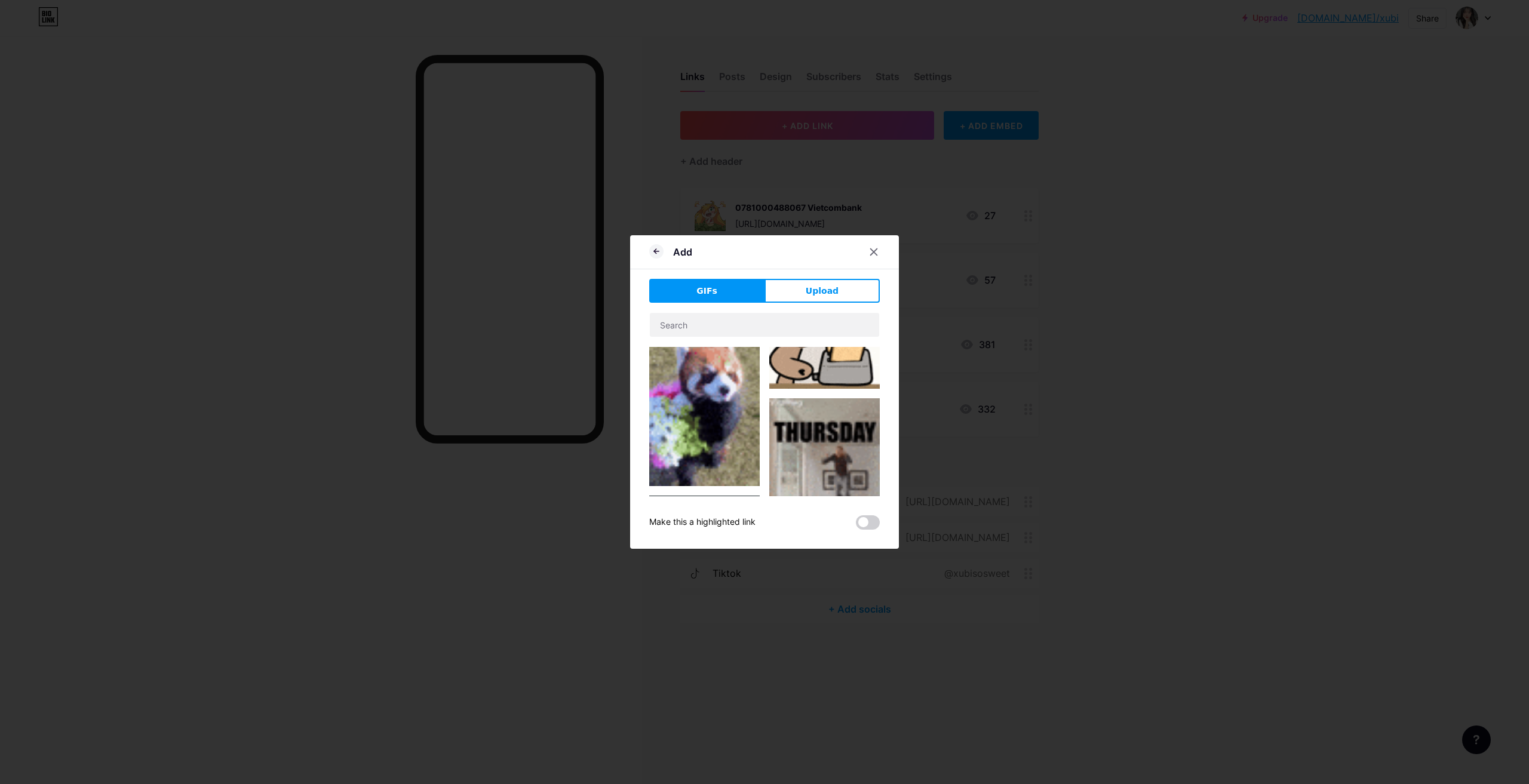
click at [719, 413] on img at bounding box center [704, 387] width 110 height 197
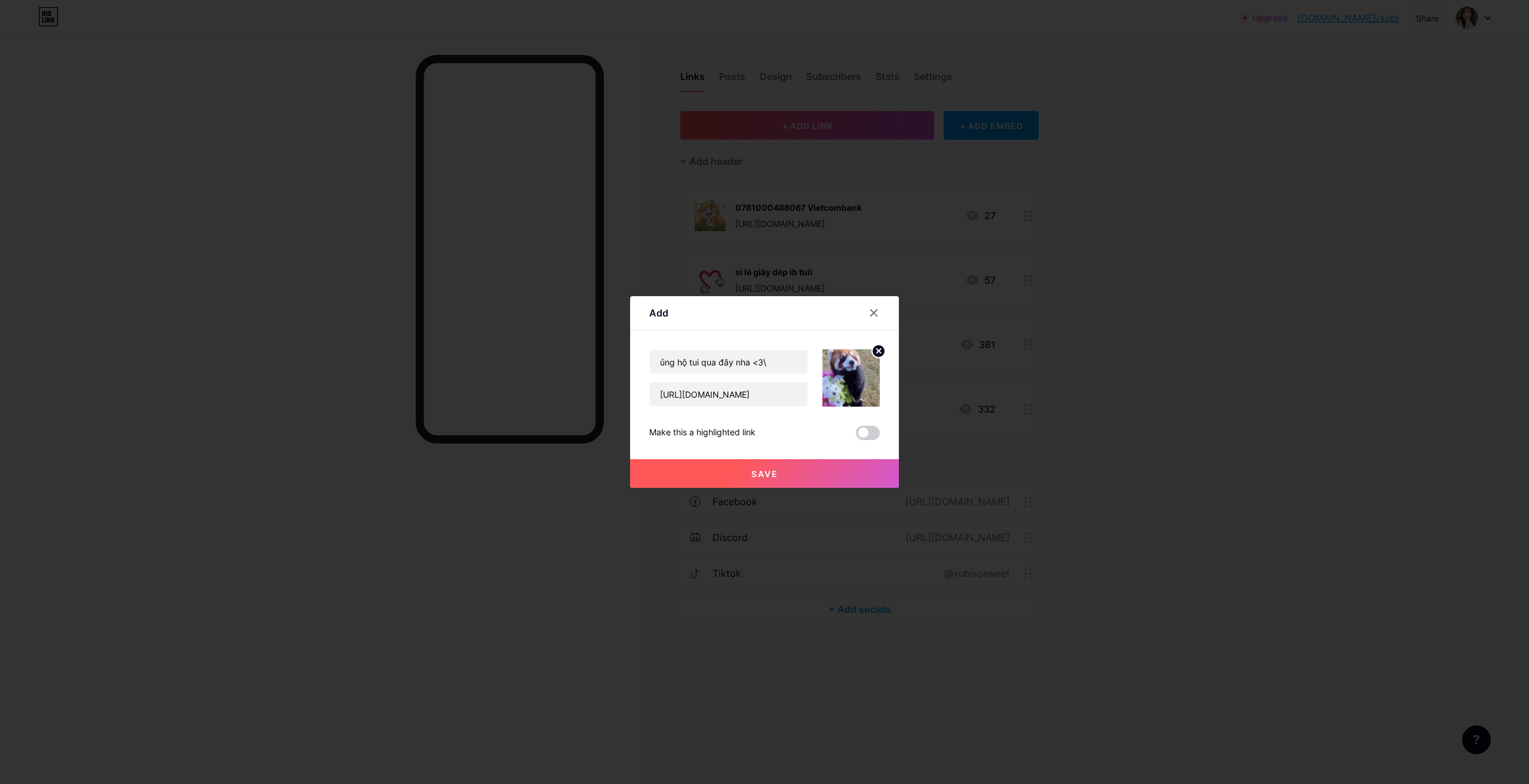
click at [870, 428] on span at bounding box center [868, 432] width 24 height 14
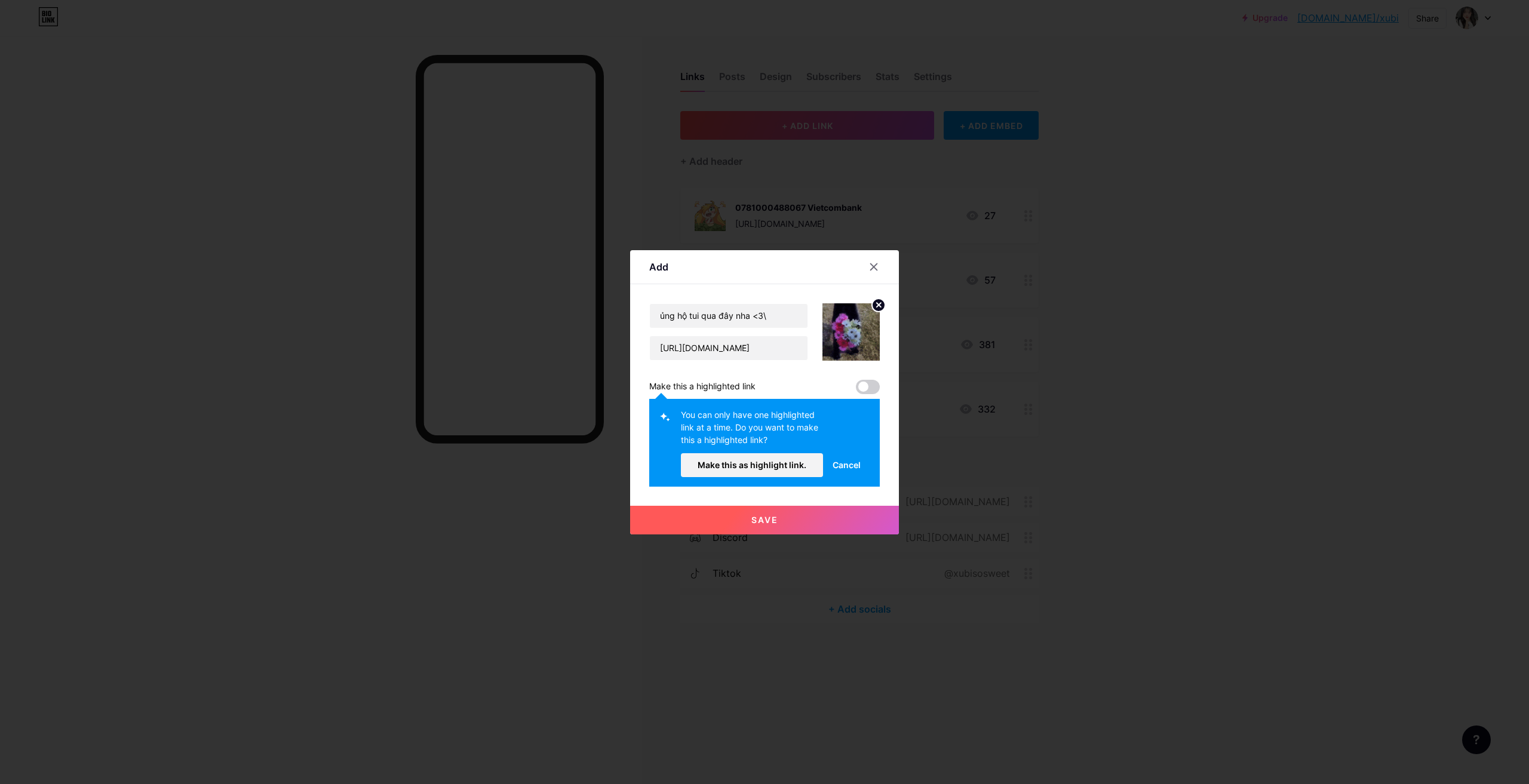
click at [864, 386] on span at bounding box center [868, 386] width 24 height 14
click at [790, 464] on span "Make this as highlight link." at bounding box center [751, 464] width 109 height 10
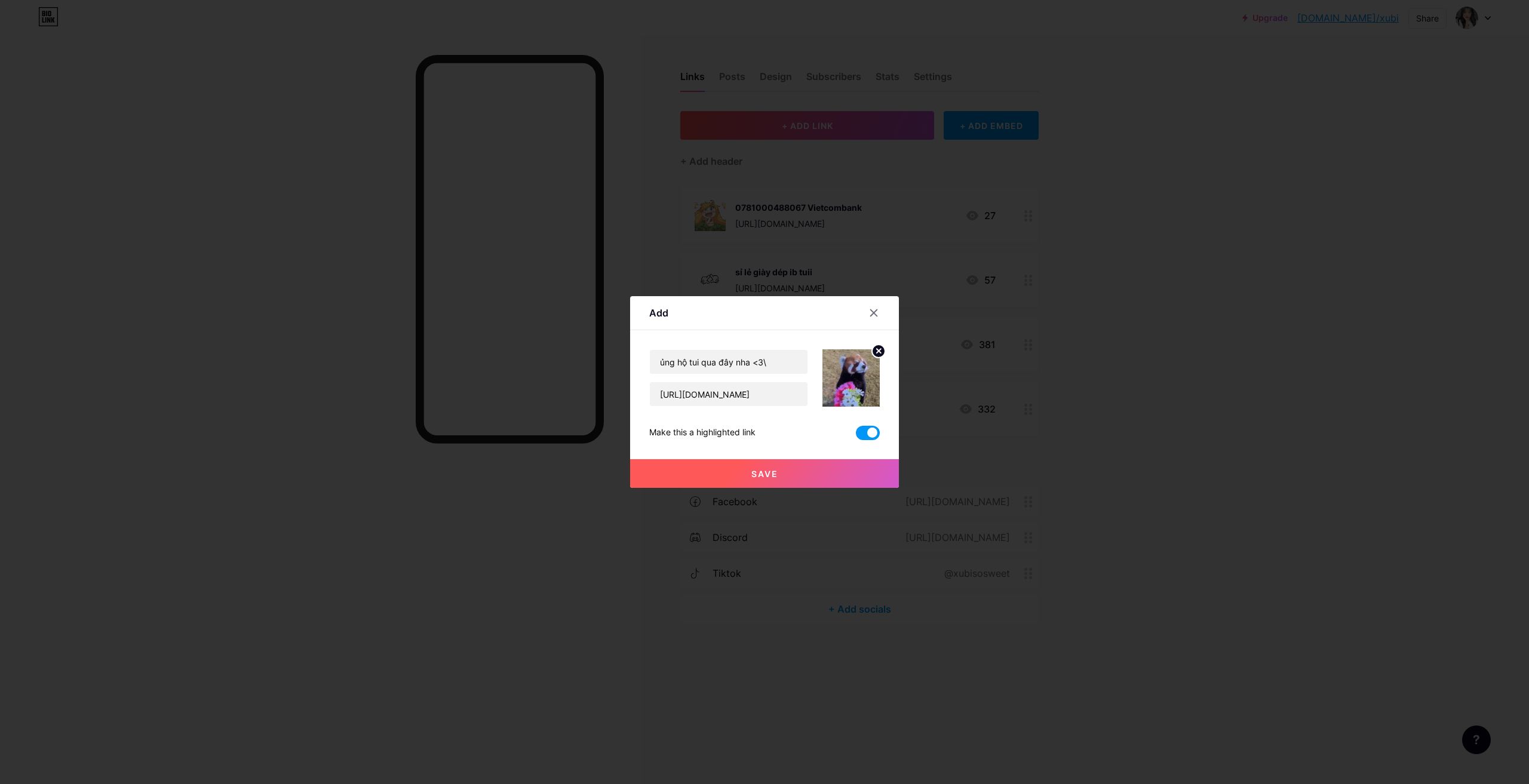
click at [773, 470] on span "Save" at bounding box center [765, 474] width 27 height 10
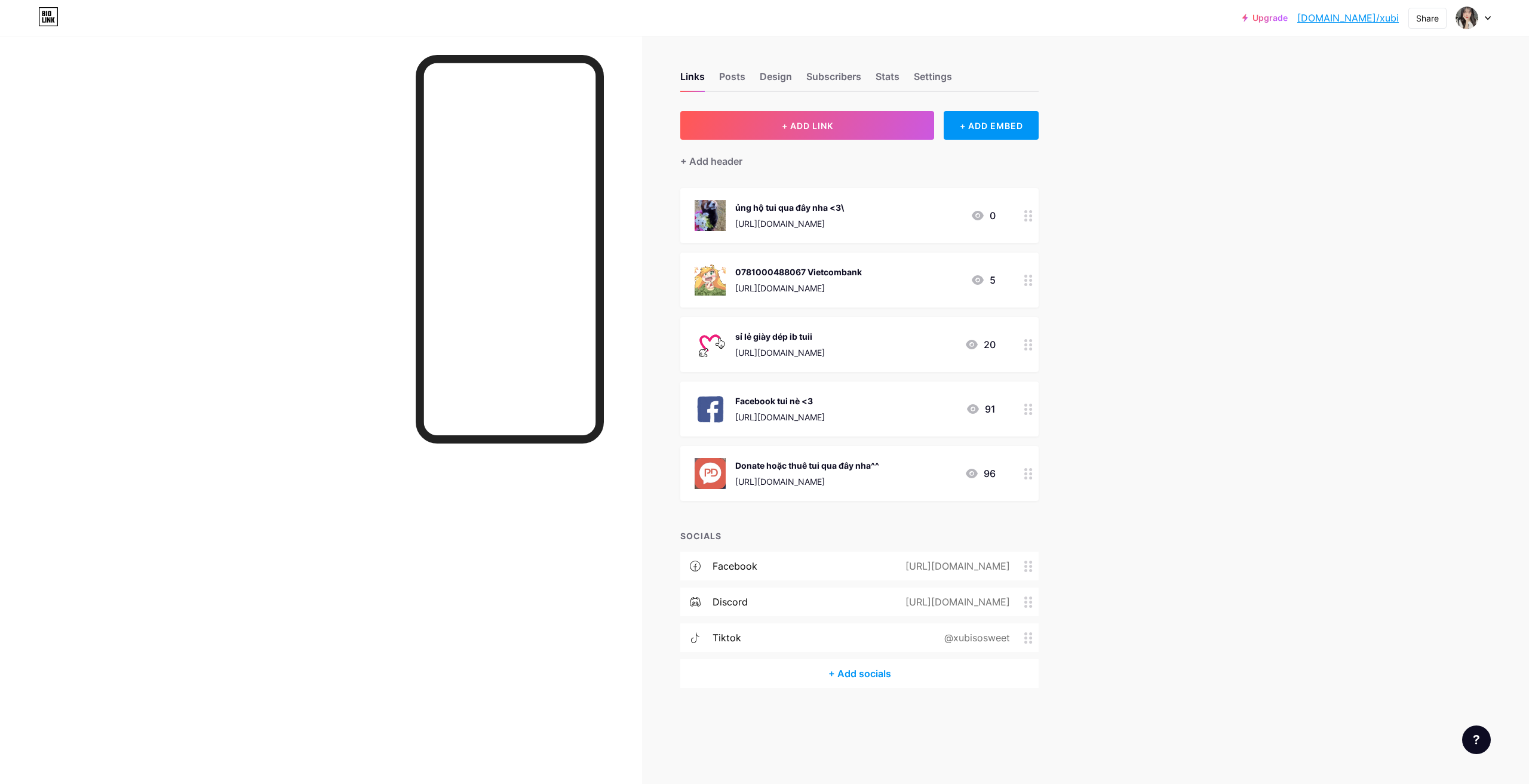
click at [1034, 220] on div at bounding box center [1029, 215] width 20 height 55
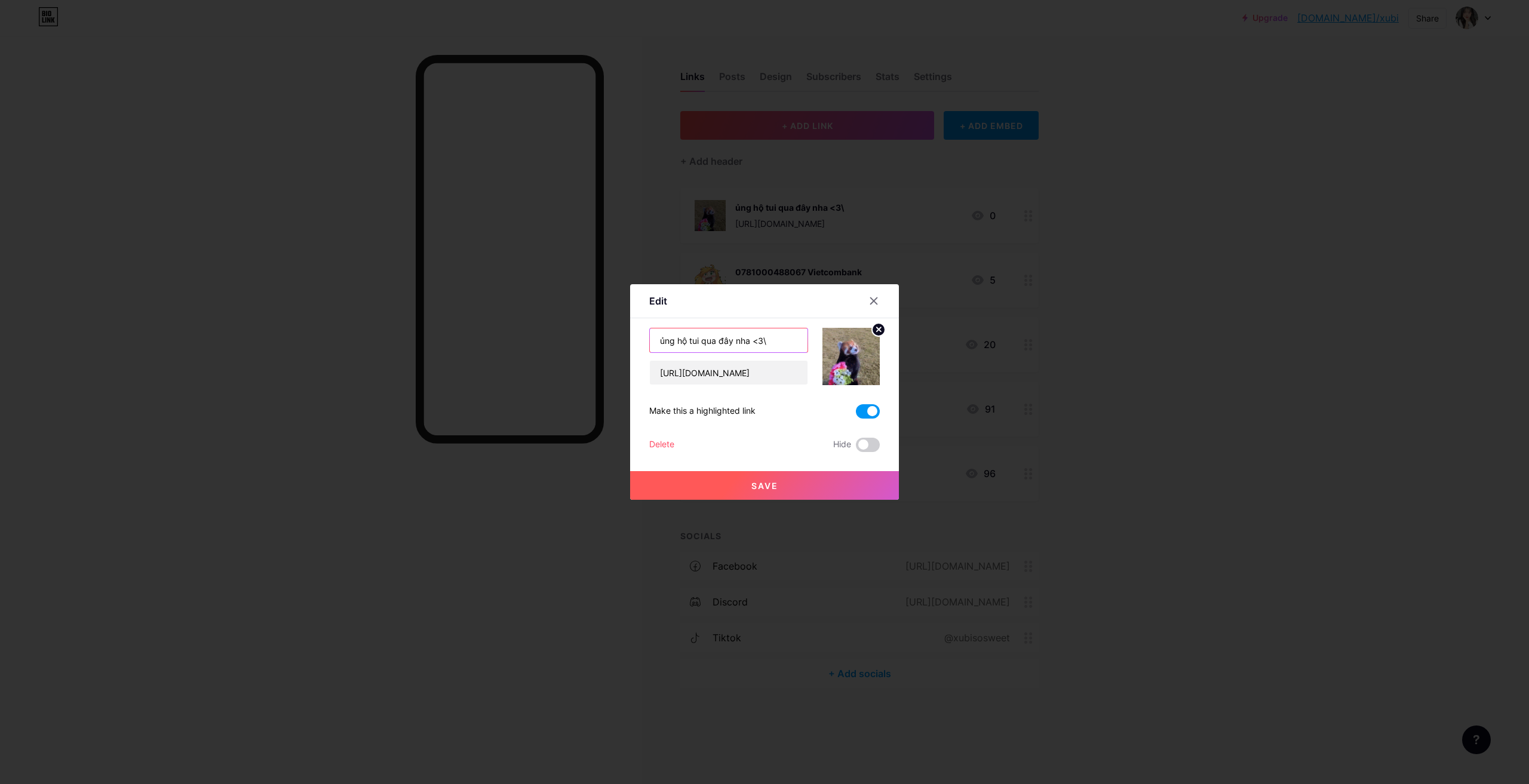
click at [776, 332] on input "ủng hộ tui qua đây nha <3\" at bounding box center [728, 340] width 158 height 24
type input "ủng hộ tui qua đây nha <3"
click at [801, 483] on button "Save" at bounding box center [764, 486] width 269 height 29
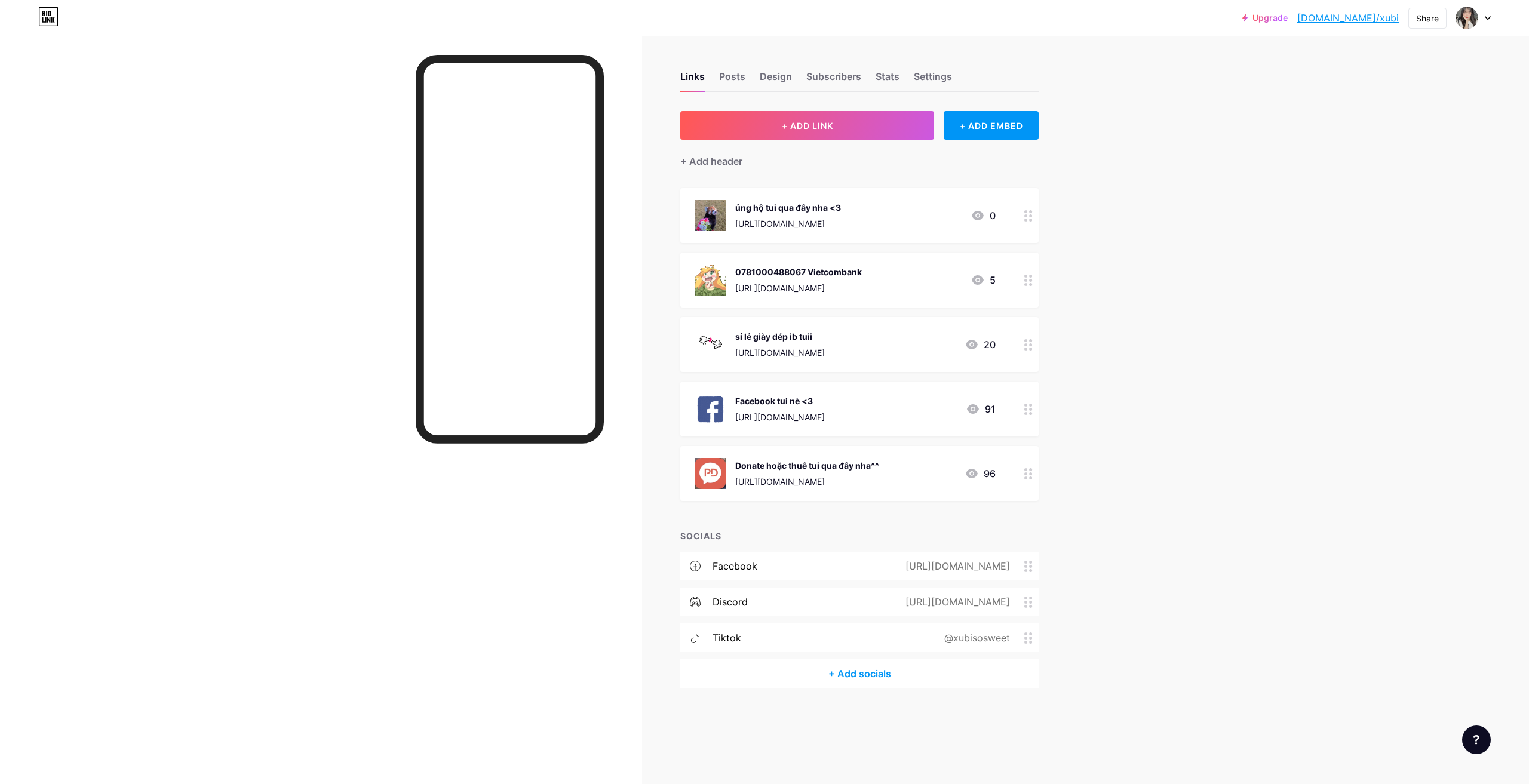
click at [1020, 637] on div "@xubisosweet" at bounding box center [974, 637] width 99 height 14
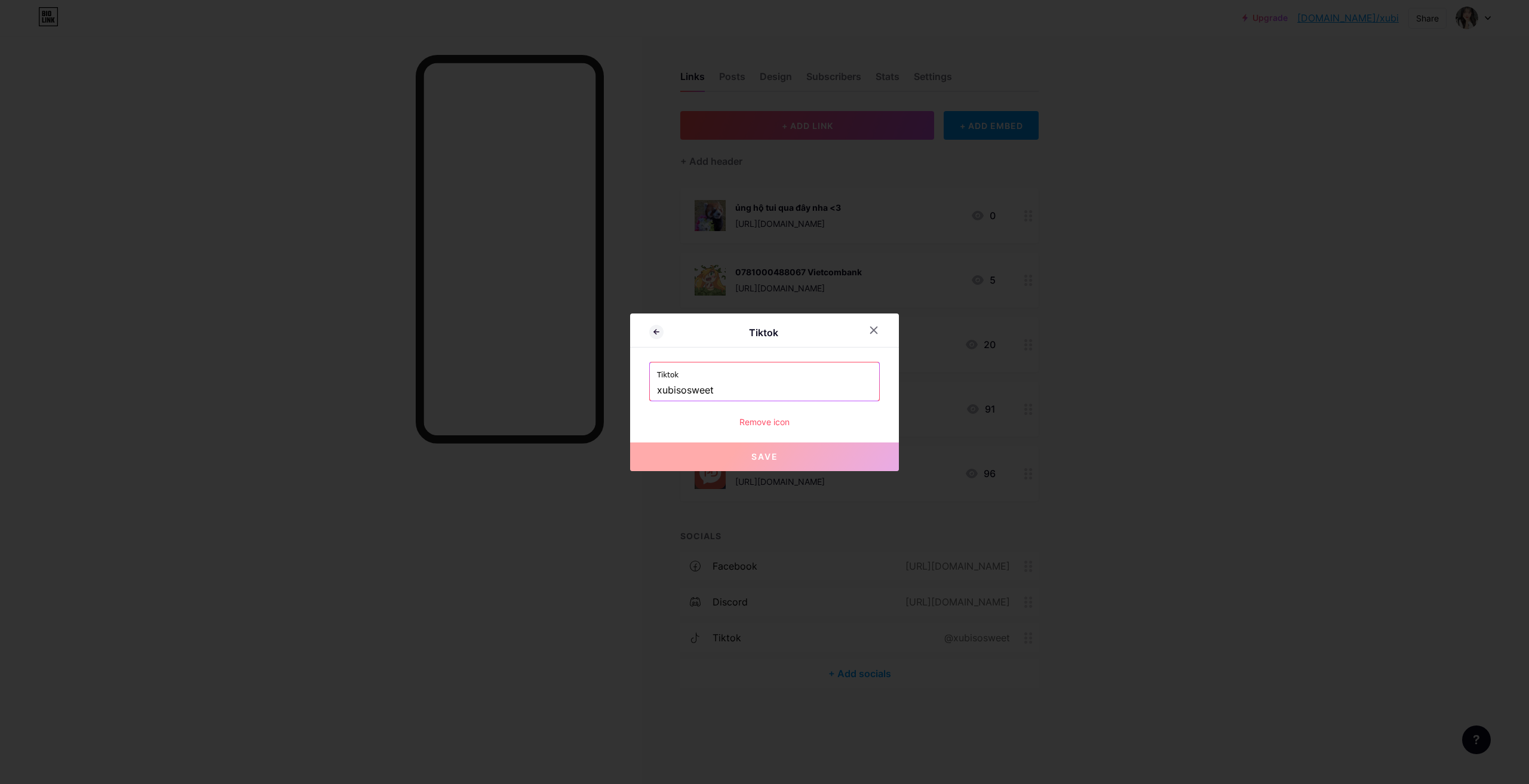
click at [877, 328] on icon at bounding box center [873, 330] width 9 height 9
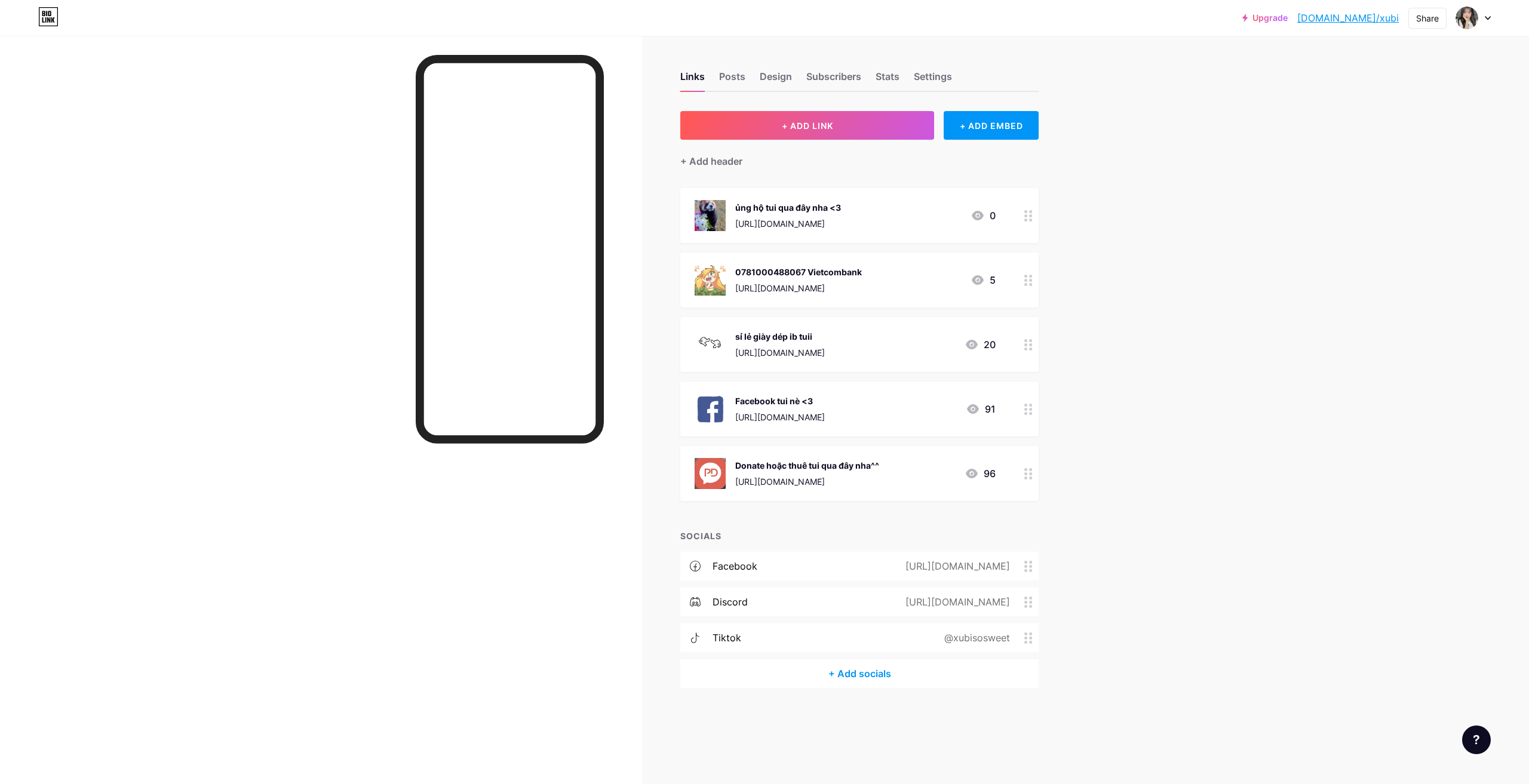
click at [1027, 633] on icon at bounding box center [1029, 637] width 8 height 11
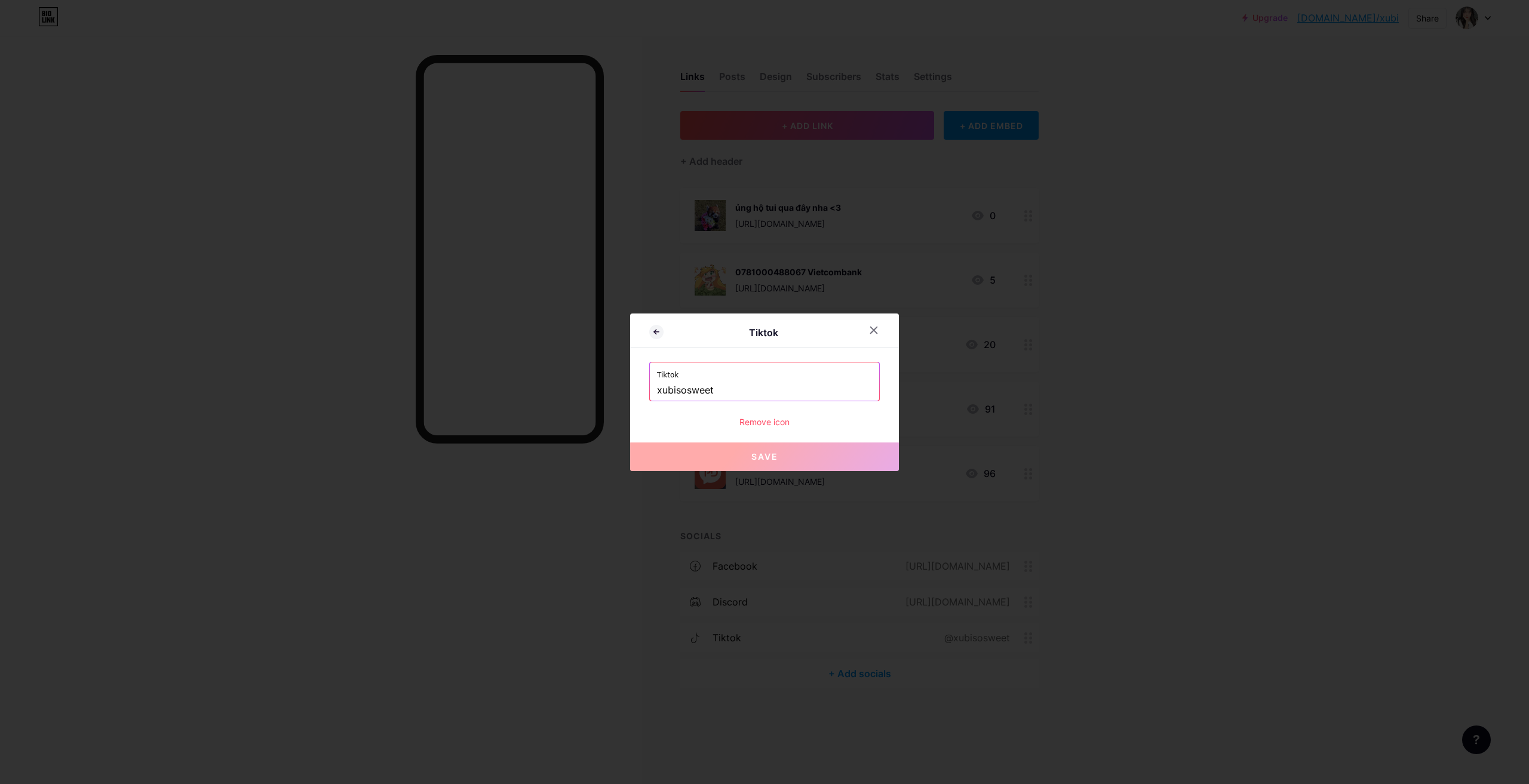
click at [766, 424] on div "Remove icon" at bounding box center [764, 421] width 231 height 13
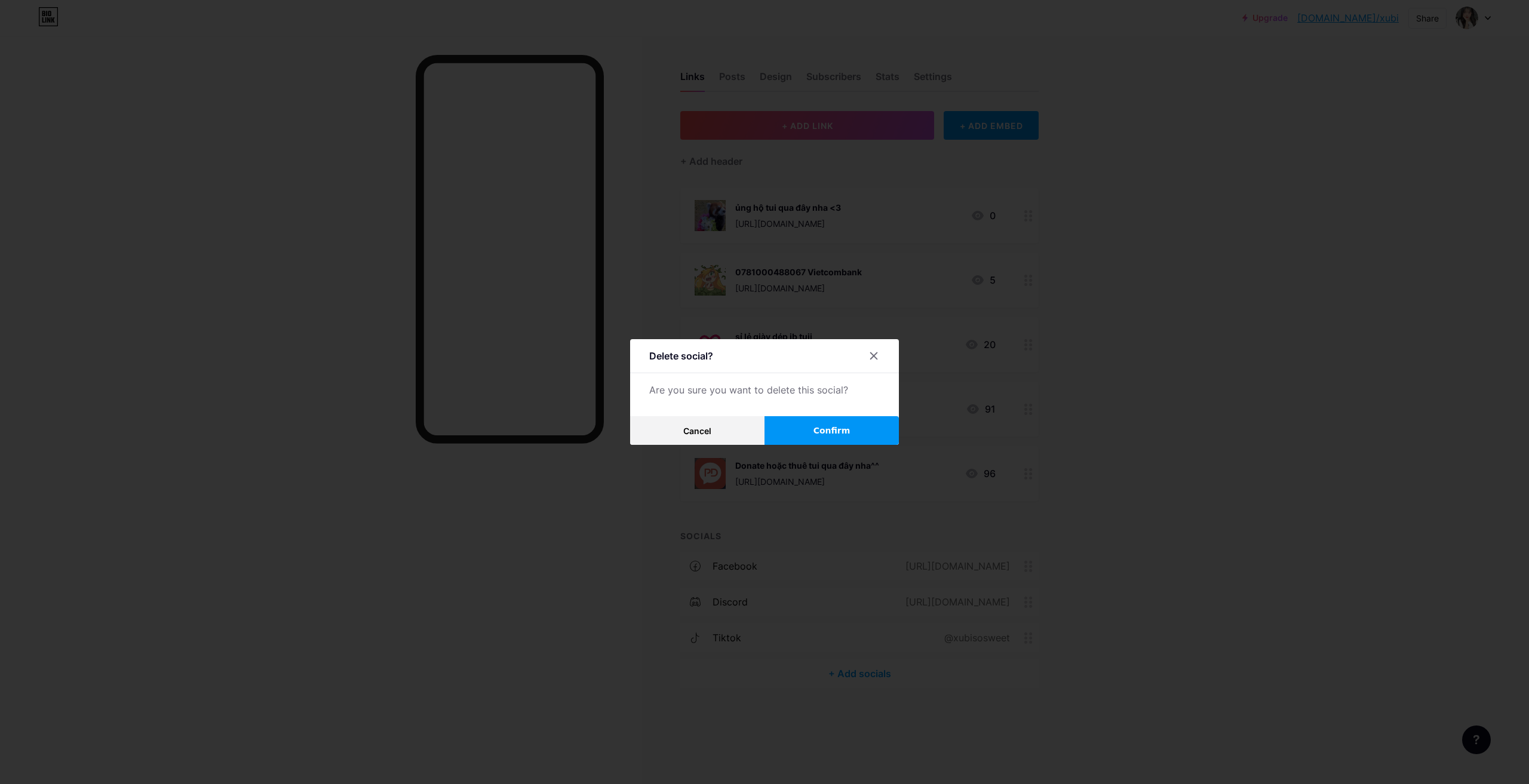
click at [797, 431] on button "Confirm" at bounding box center [831, 431] width 134 height 29
